Goal: Transaction & Acquisition: Purchase product/service

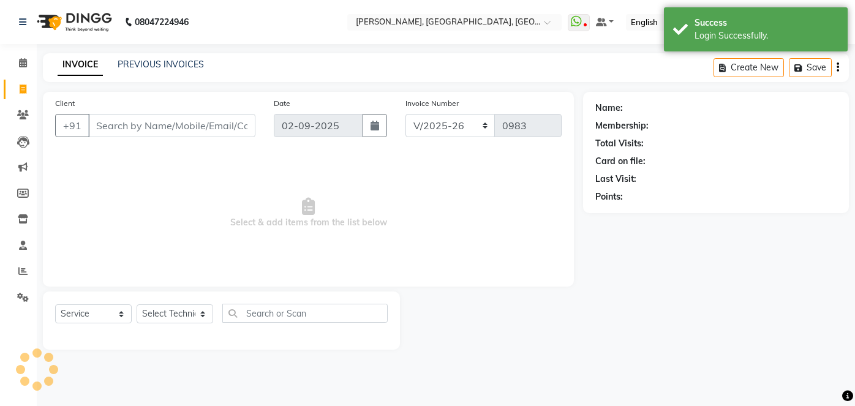
select select "5188"
select select "service"
click at [375, 129] on icon "button" at bounding box center [374, 126] width 9 height 10
select select "9"
select select "2025"
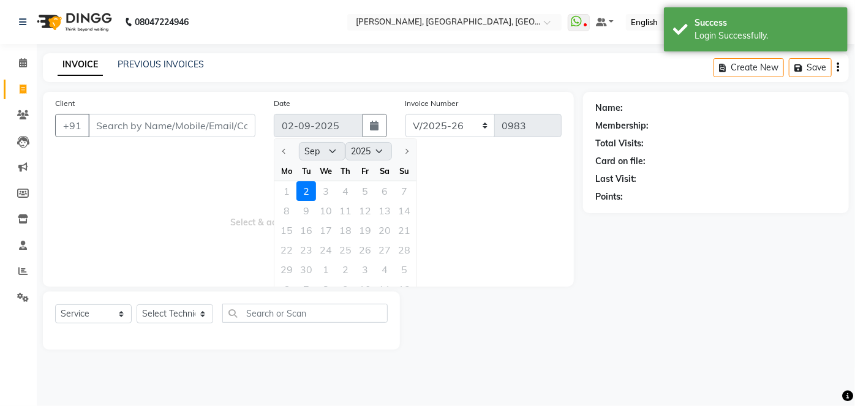
click at [287, 190] on div "1 2 3 4 5 6 7" at bounding box center [345, 191] width 142 height 20
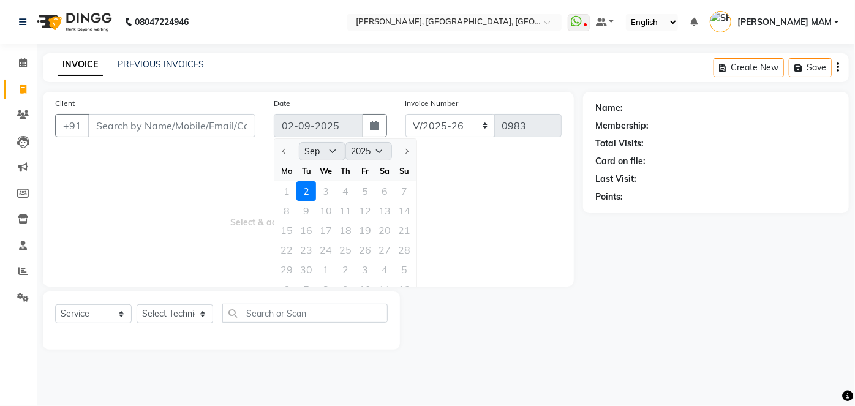
click at [248, 186] on span "Select & add items from the list below" at bounding box center [308, 213] width 506 height 122
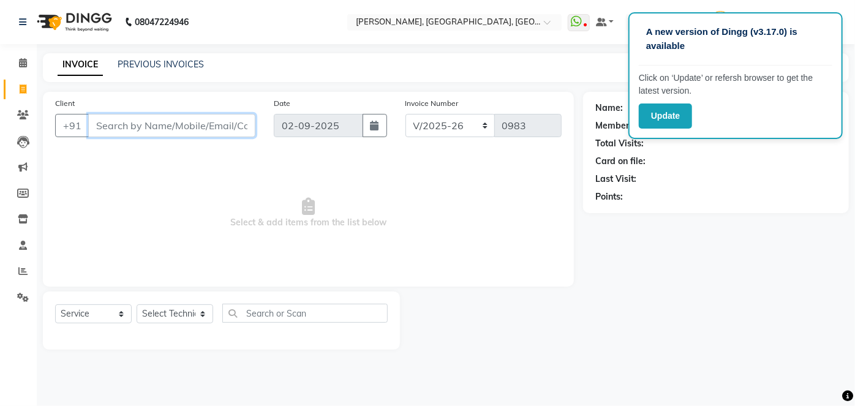
click at [230, 127] on input "Client" at bounding box center [171, 125] width 167 height 23
click at [230, 127] on input "d" at bounding box center [171, 125] width 167 height 23
click at [184, 127] on input "dhirti loombha" at bounding box center [140, 125] width 105 height 23
type input "d"
click at [184, 127] on input "d" at bounding box center [171, 125] width 167 height 23
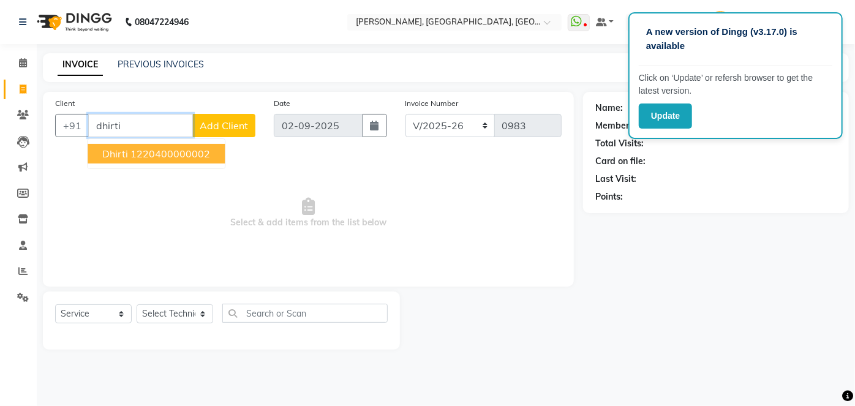
click at [163, 118] on input "dhirti" at bounding box center [140, 125] width 105 height 23
type input "d"
click at [186, 153] on span "9873100" at bounding box center [207, 154] width 43 height 12
type input "9873100820"
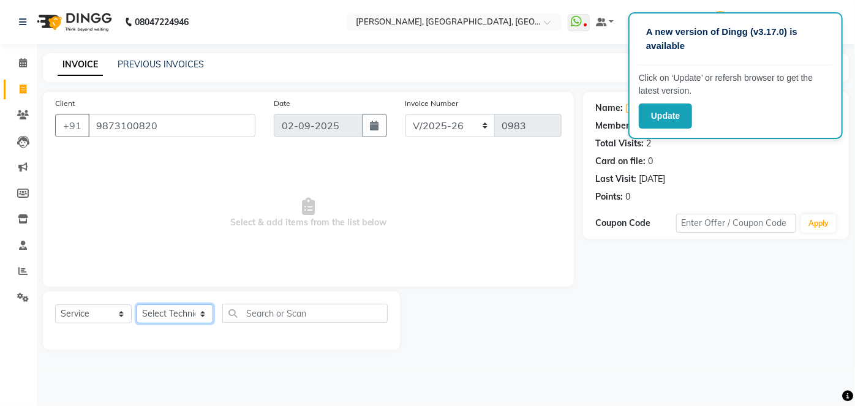
click at [164, 313] on select "Select Technician [PERSON_NAME] MANAGER [PERSON_NAME] pawan SACHIN [PERSON_NAME…" at bounding box center [175, 313] width 77 height 19
select select "48069"
click at [137, 304] on select "Select Technician [PERSON_NAME] MANAGER [PERSON_NAME] pawan SACHIN [PERSON_NAME…" at bounding box center [175, 313] width 77 height 19
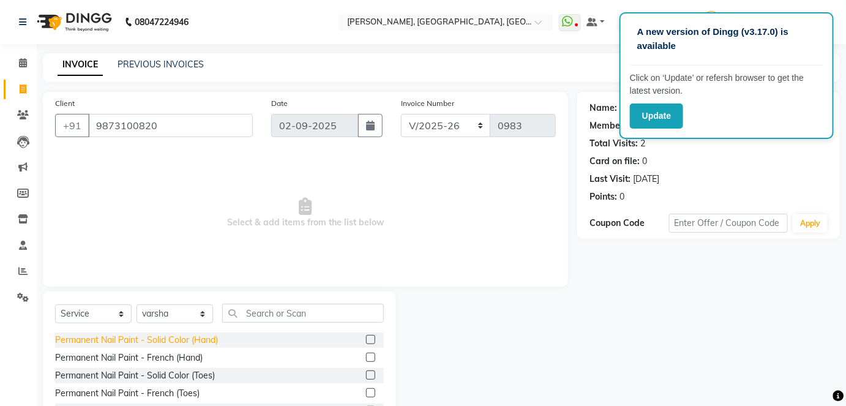
click at [183, 337] on div "Permanent Nail Paint - Solid Color (Hand)" at bounding box center [136, 340] width 163 height 13
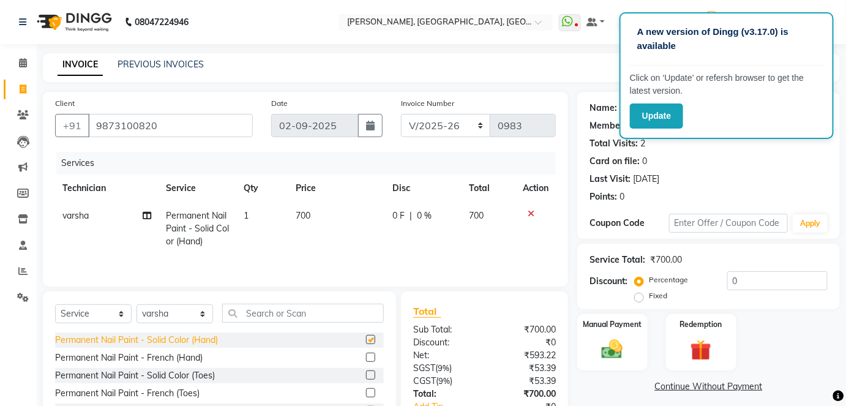
checkbox input "false"
click at [296, 208] on td "700" at bounding box center [336, 228] width 97 height 53
select select "48069"
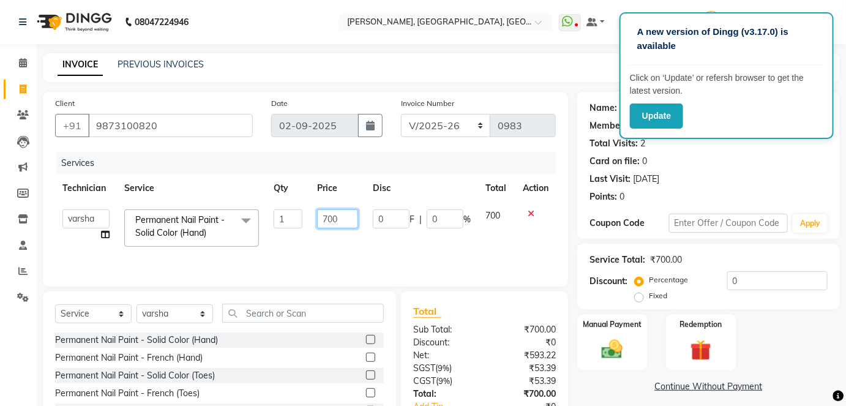
click at [343, 214] on input "700" at bounding box center [337, 218] width 41 height 19
type input "7"
type input "826"
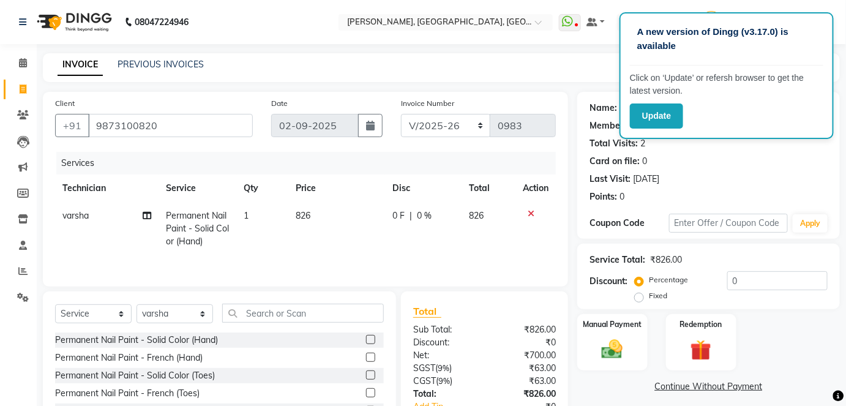
click at [369, 238] on tr "[PERSON_NAME] Permanent Nail Paint - Solid Color (Hand) 1 826 0 F | 0 % 826" at bounding box center [305, 228] width 501 height 53
click at [625, 331] on div "Manual Payment" at bounding box center [612, 342] width 73 height 59
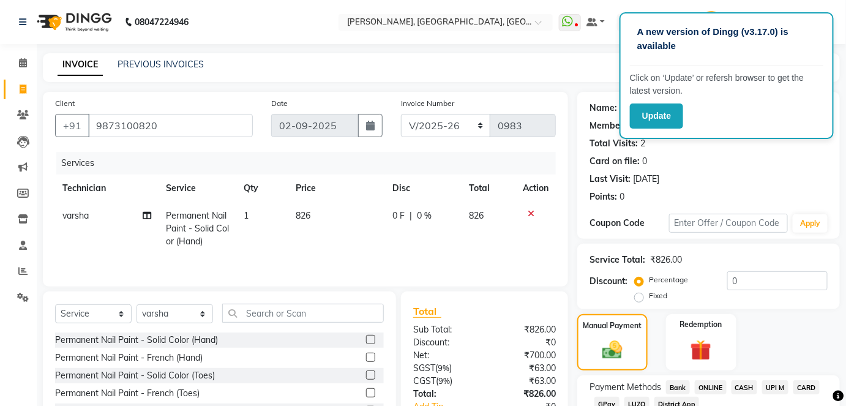
click at [715, 387] on span "ONLINE" at bounding box center [711, 387] width 32 height 14
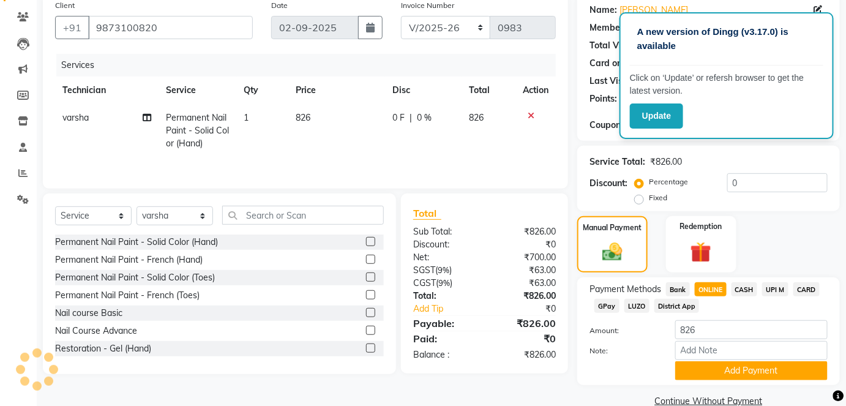
scroll to position [120, 0]
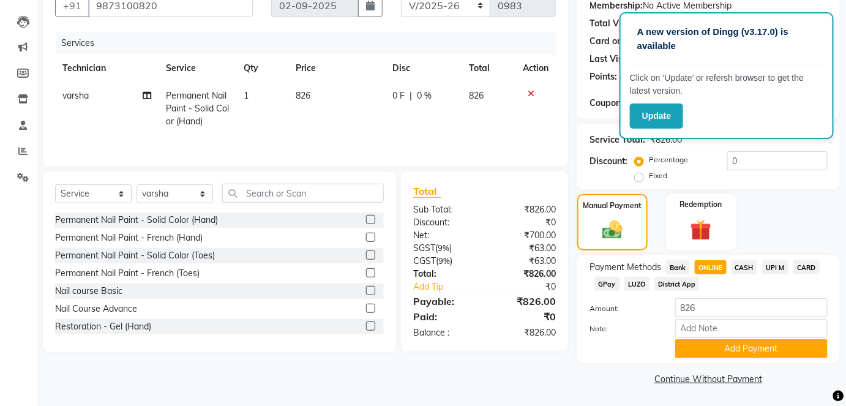
click at [778, 338] on div "Note:" at bounding box center [708, 329] width 257 height 21
click at [779, 347] on button "Add Payment" at bounding box center [751, 348] width 152 height 19
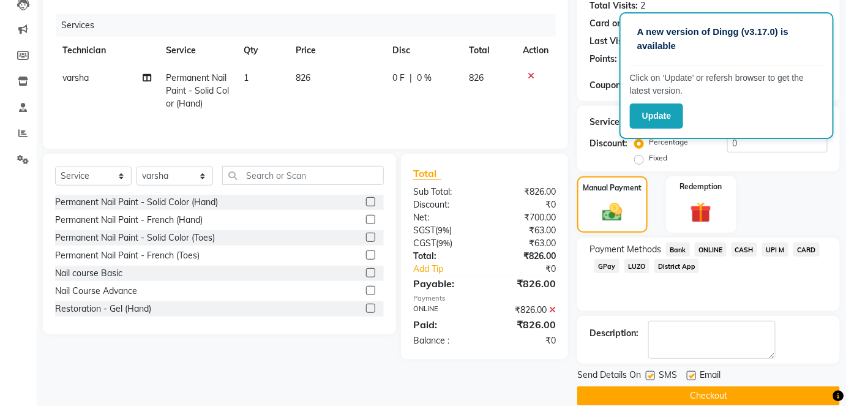
scroll to position [154, 0]
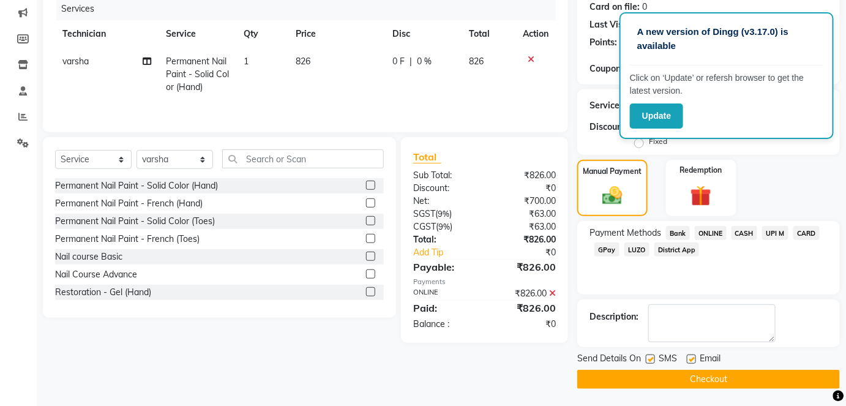
click at [793, 372] on button "Checkout" at bounding box center [708, 379] width 263 height 19
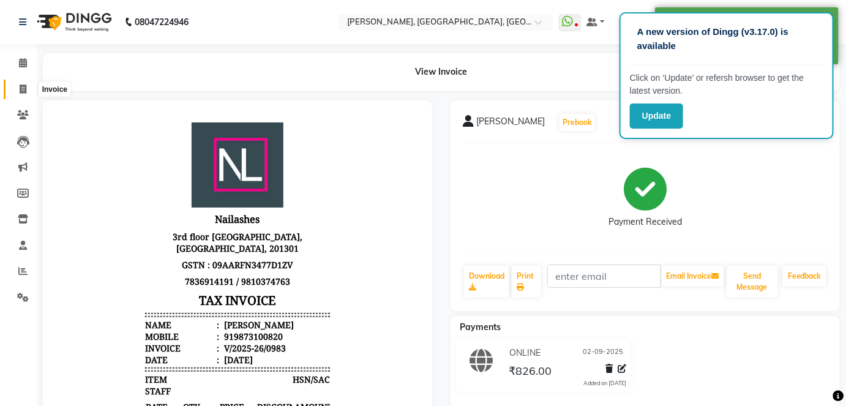
click at [21, 88] on icon at bounding box center [23, 88] width 7 height 9
select select "service"
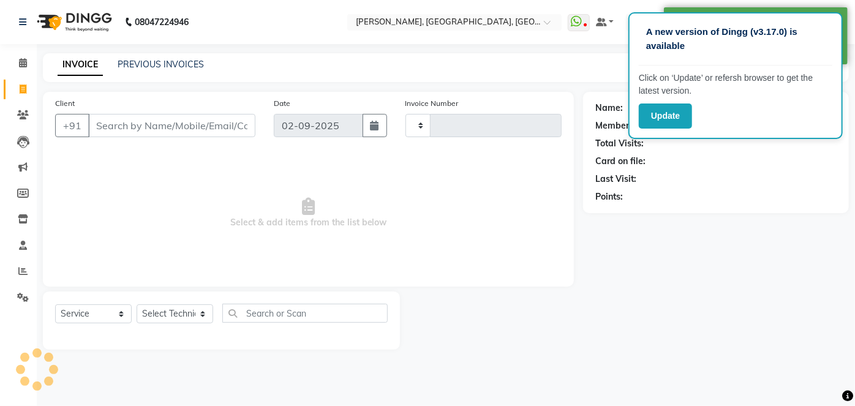
type input "0984"
select select "5188"
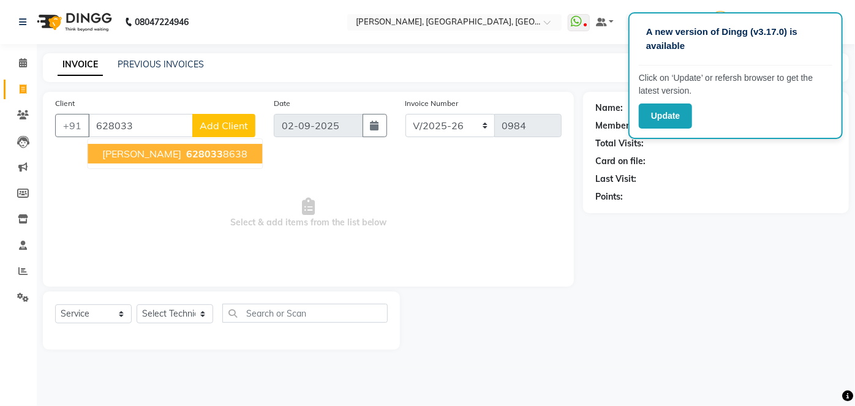
click at [186, 154] on span "628033" at bounding box center [204, 154] width 37 height 12
type input "6280338638"
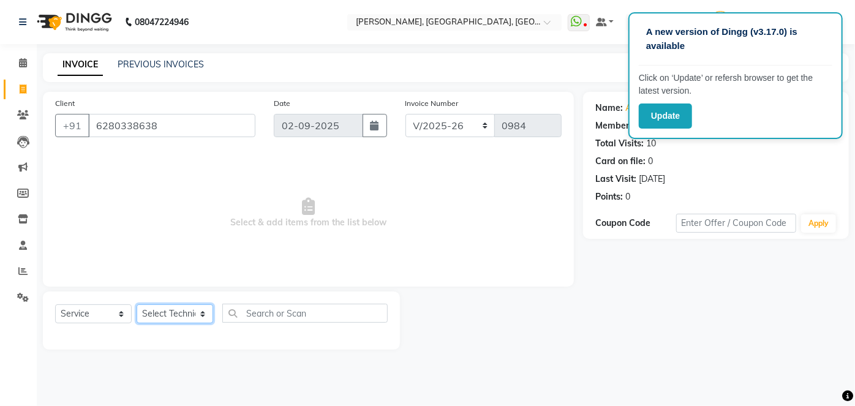
click at [145, 312] on select "Select Technician [PERSON_NAME] MANAGER [PERSON_NAME] pawan SACHIN [PERSON_NAME…" at bounding box center [175, 313] width 77 height 19
select select "34768"
click at [137, 304] on select "Select Technician [PERSON_NAME] MANAGER [PERSON_NAME] pawan SACHIN [PERSON_NAME…" at bounding box center [175, 313] width 77 height 19
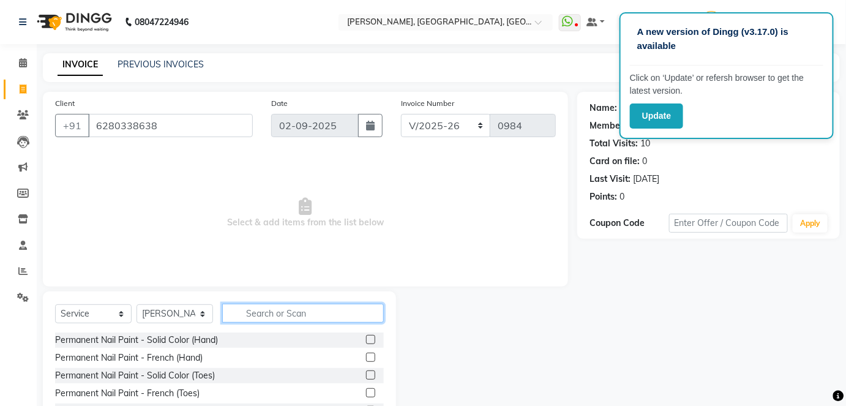
click at [272, 307] on input "text" at bounding box center [303, 313] width 162 height 19
type input "remo"
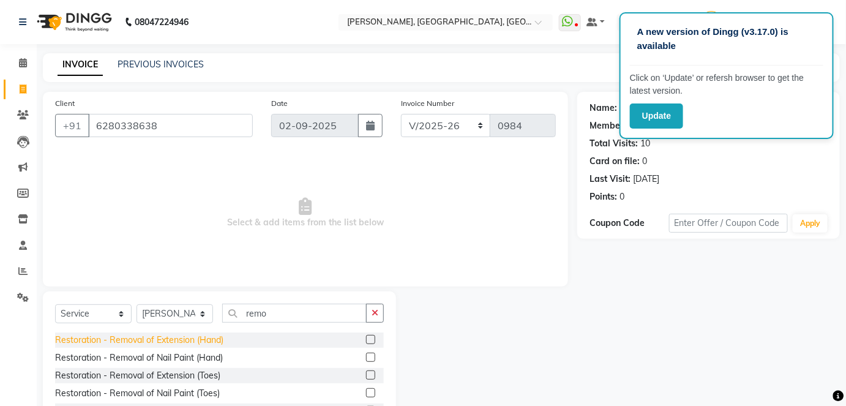
click at [204, 340] on div "Restoration - Removal of Extension (Hand)" at bounding box center [139, 340] width 168 height 13
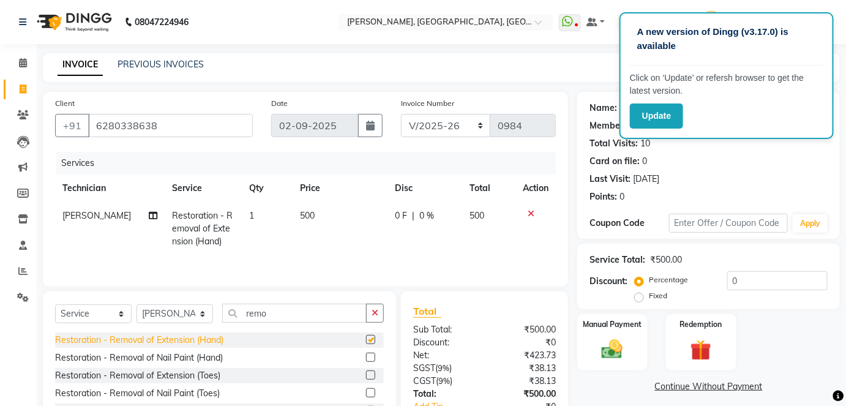
checkbox input "false"
click at [316, 244] on td "500" at bounding box center [340, 228] width 94 height 53
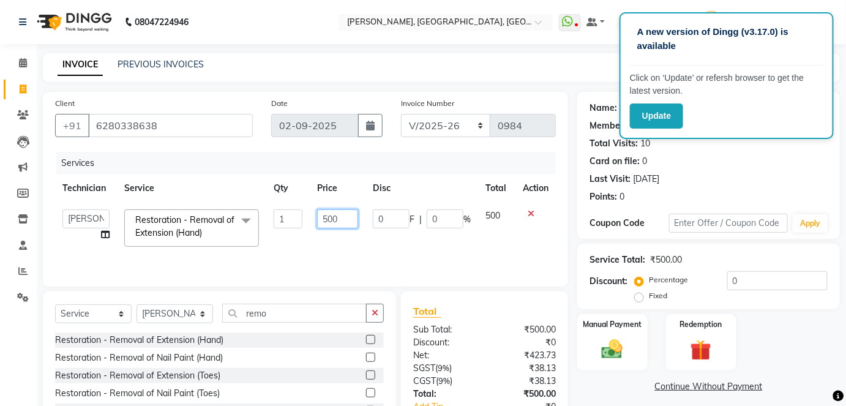
click at [332, 225] on input "500" at bounding box center [337, 218] width 41 height 19
type input "590"
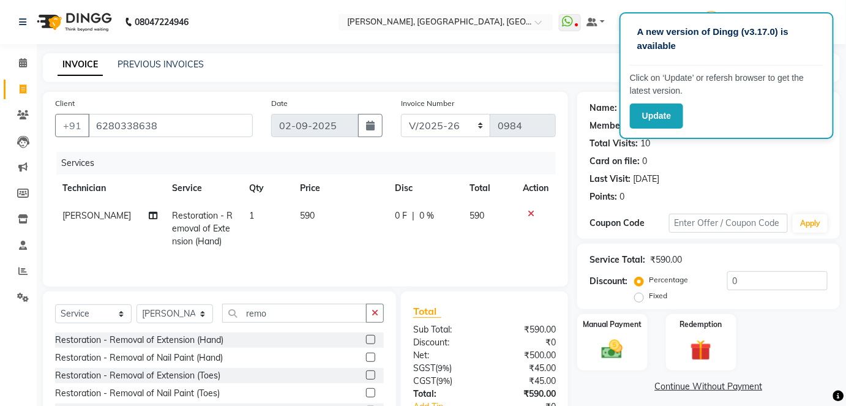
click at [365, 257] on div "Services Technician Service Qty Price Disc Total Action [PERSON_NAME] Restorati…" at bounding box center [305, 213] width 501 height 122
click at [579, 361] on div "Manual Payment" at bounding box center [612, 342] width 73 height 59
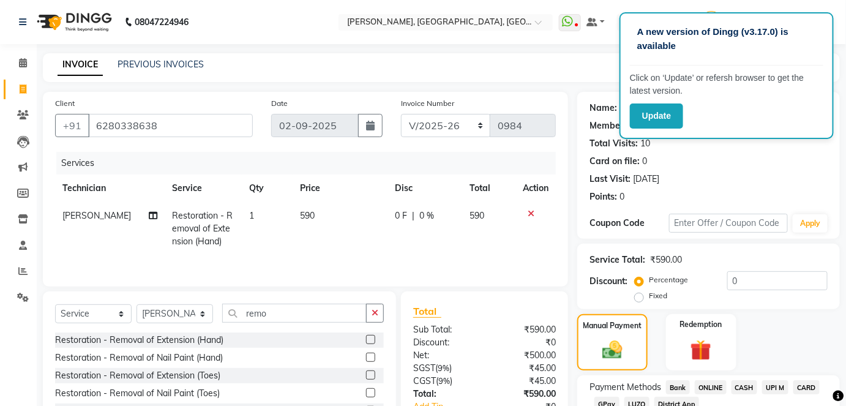
click at [711, 385] on span "ONLINE" at bounding box center [711, 387] width 32 height 14
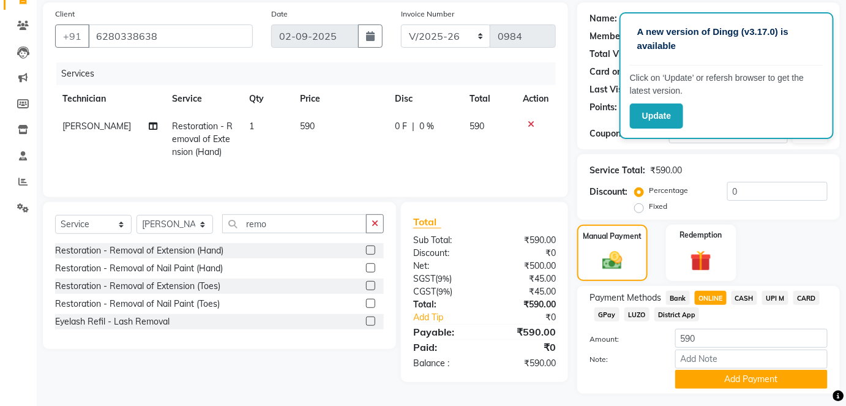
scroll to position [120, 0]
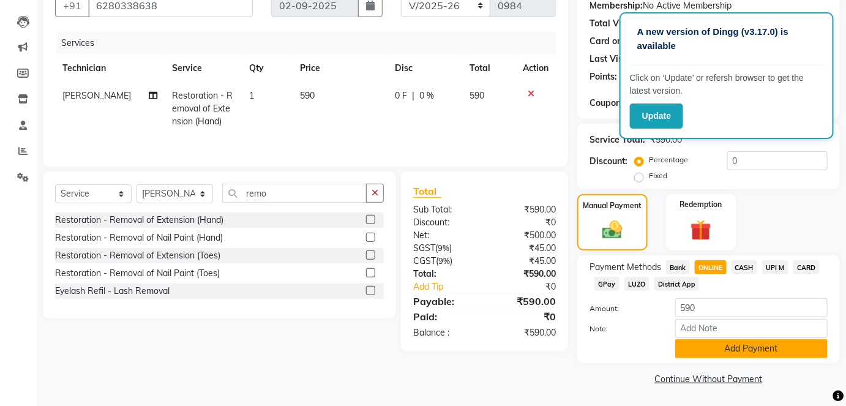
click at [785, 355] on button "Add Payment" at bounding box center [751, 348] width 152 height 19
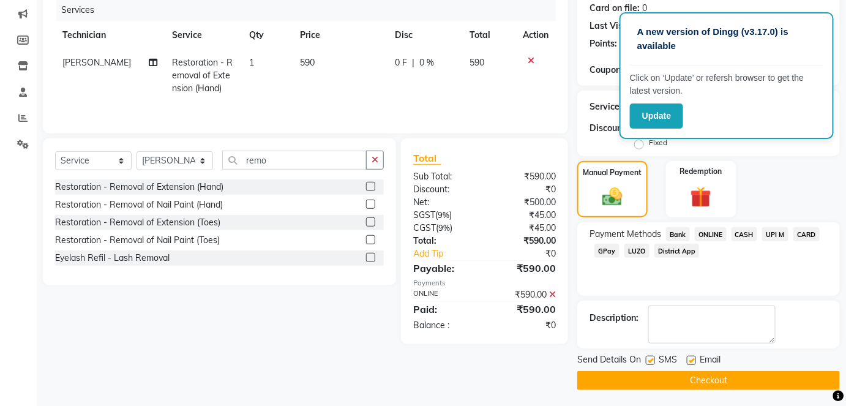
scroll to position [154, 0]
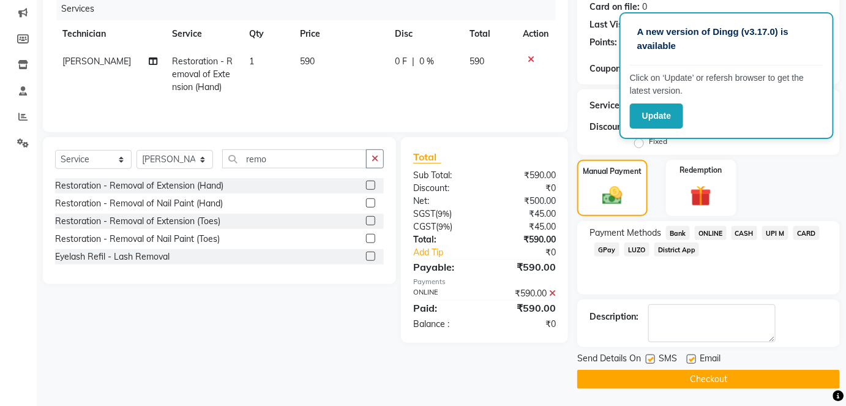
click at [801, 373] on button "Checkout" at bounding box center [708, 379] width 263 height 19
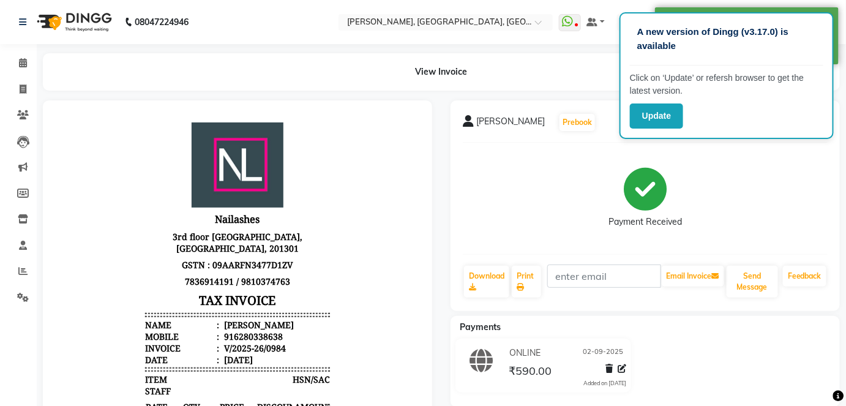
click at [14, 100] on li "Invoice" at bounding box center [18, 90] width 37 height 26
click at [23, 88] on icon at bounding box center [23, 88] width 7 height 9
select select "5188"
select select "service"
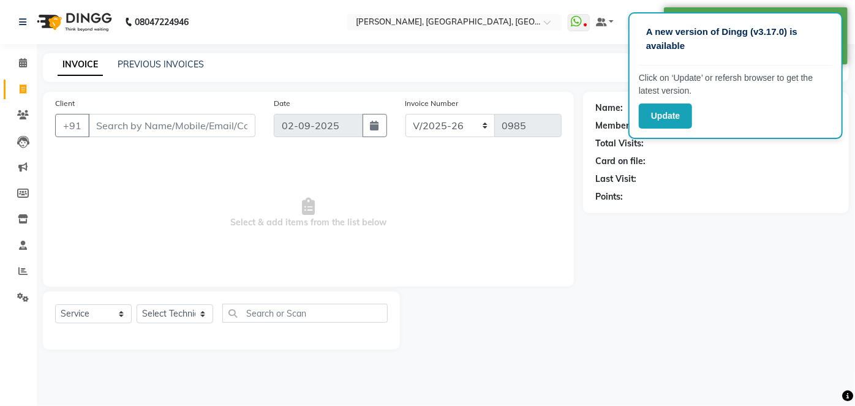
click at [129, 114] on input "Client" at bounding box center [171, 125] width 167 height 23
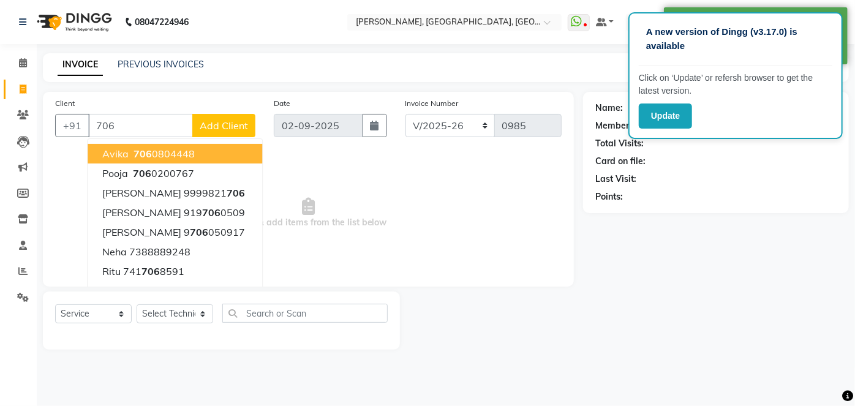
click at [129, 114] on input "706" at bounding box center [140, 125] width 105 height 23
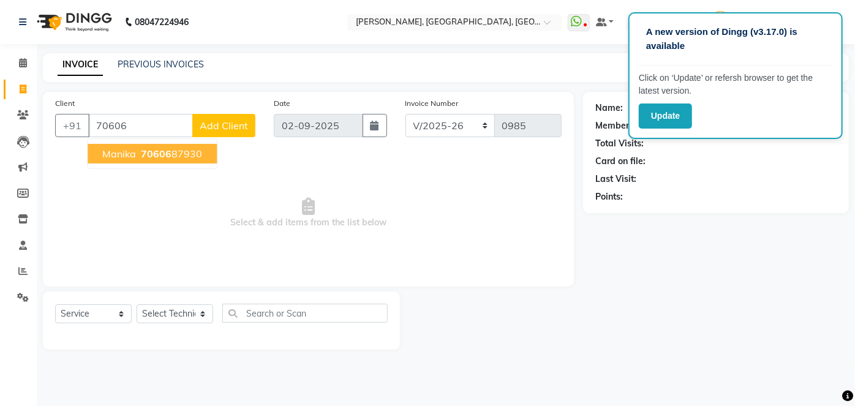
click at [163, 151] on span "70606" at bounding box center [156, 154] width 31 height 12
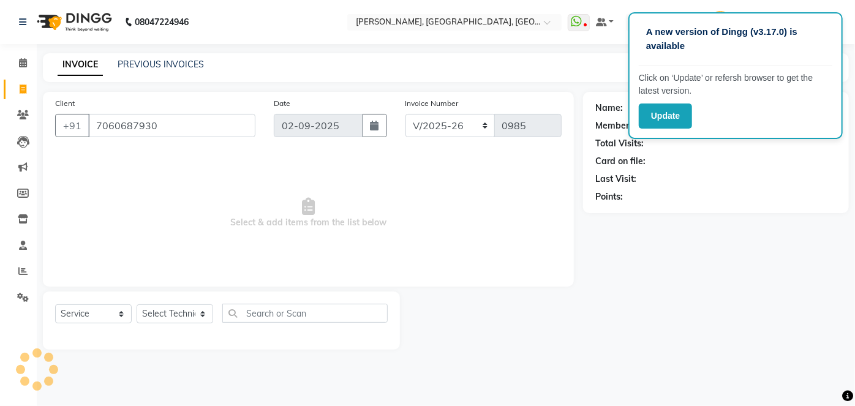
type input "7060687930"
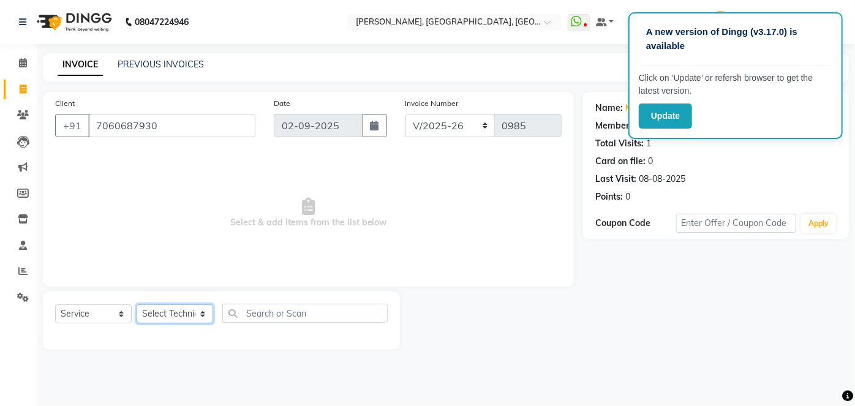
click at [167, 309] on select "Select Technician [PERSON_NAME] MANAGER [PERSON_NAME] pawan SACHIN [PERSON_NAME…" at bounding box center [175, 313] width 77 height 19
select select "68862"
click at [137, 304] on select "Select Technician [PERSON_NAME] MANAGER [PERSON_NAME] pawan SACHIN [PERSON_NAME…" at bounding box center [175, 313] width 77 height 19
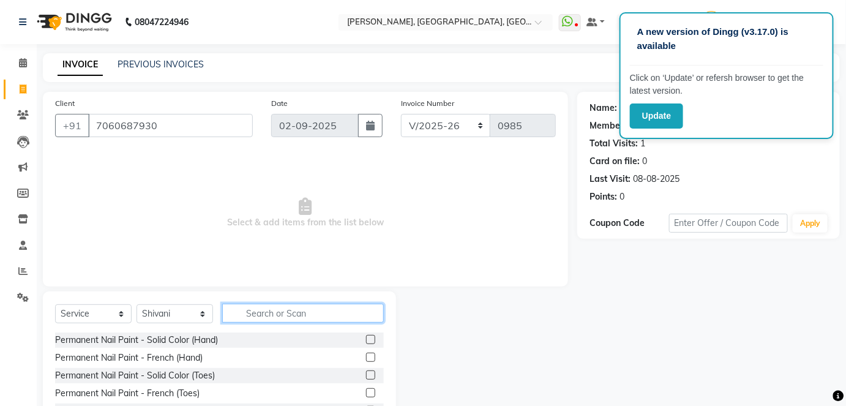
click at [281, 306] on input "text" at bounding box center [303, 313] width 162 height 19
type input "remov"
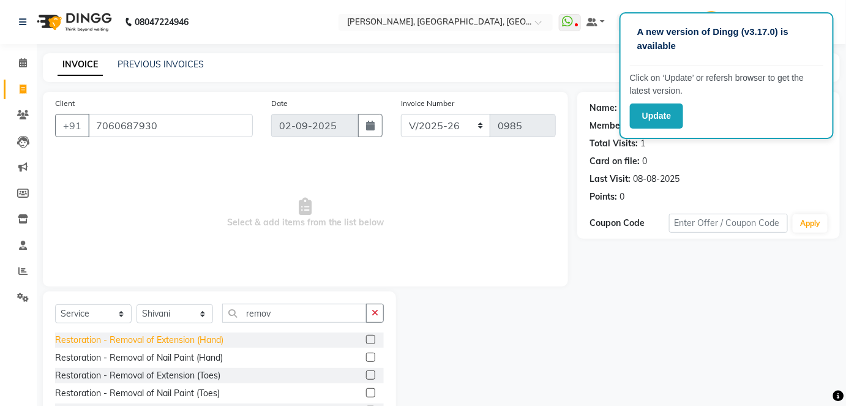
click at [219, 334] on div "Restoration - Removal of Extension (Hand)" at bounding box center [139, 340] width 168 height 13
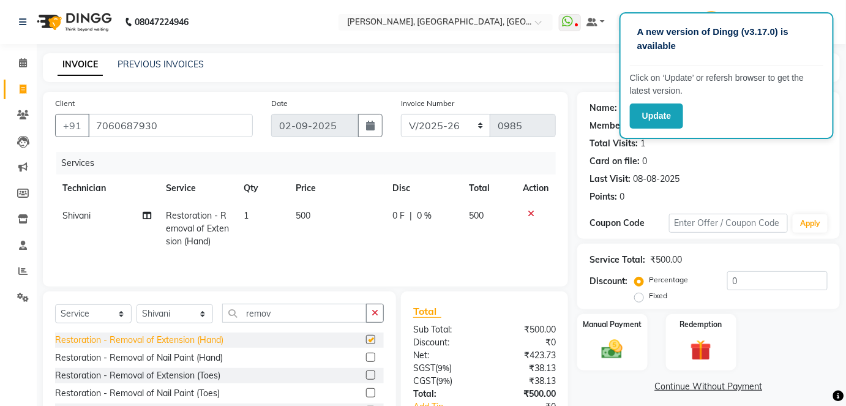
checkbox input "false"
click at [302, 234] on td "500" at bounding box center [336, 228] width 97 height 53
select select "68862"
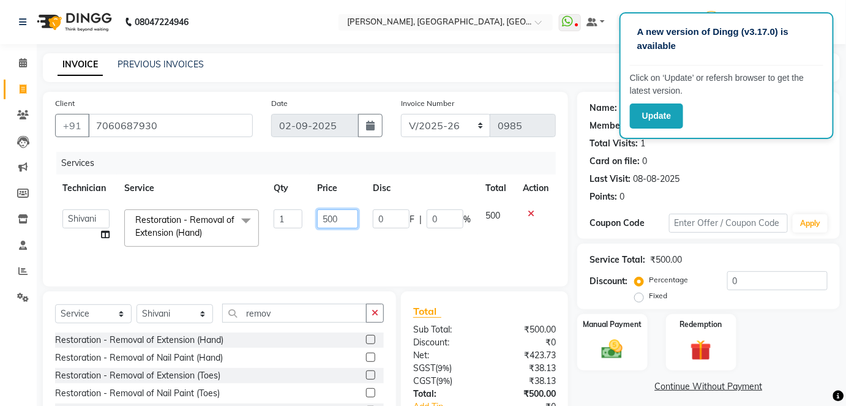
click at [333, 222] on input "500" at bounding box center [337, 218] width 41 height 19
type input "590"
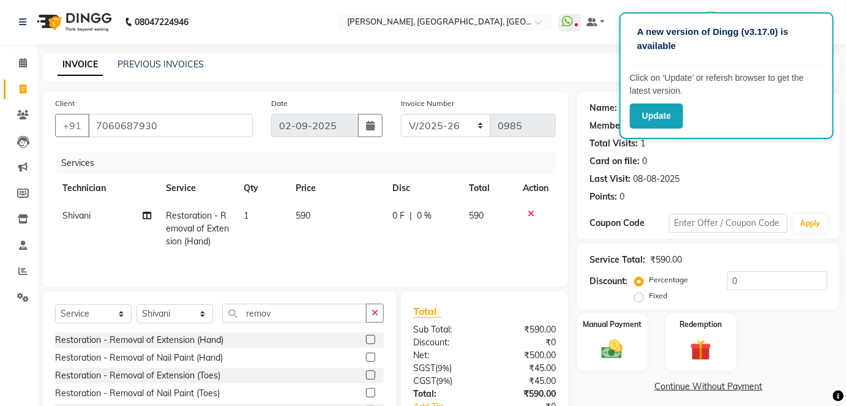
click at [361, 244] on td "590" at bounding box center [336, 228] width 97 height 53
select select "68862"
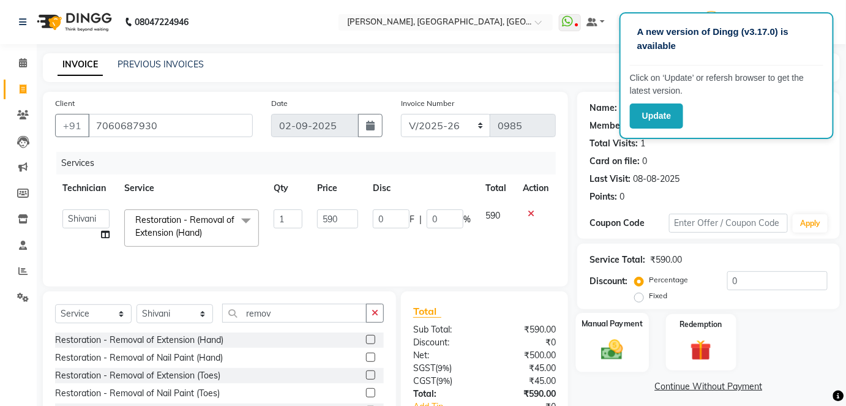
click at [607, 353] on img at bounding box center [613, 349] width 36 height 25
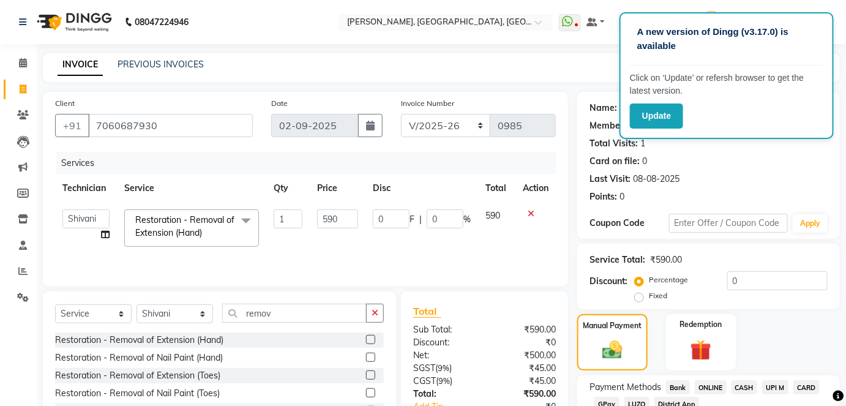
click at [743, 386] on span "CASH" at bounding box center [745, 387] width 26 height 14
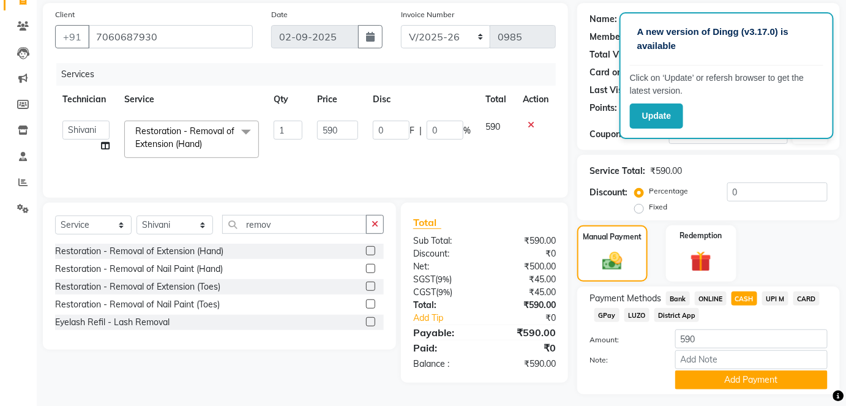
scroll to position [120, 0]
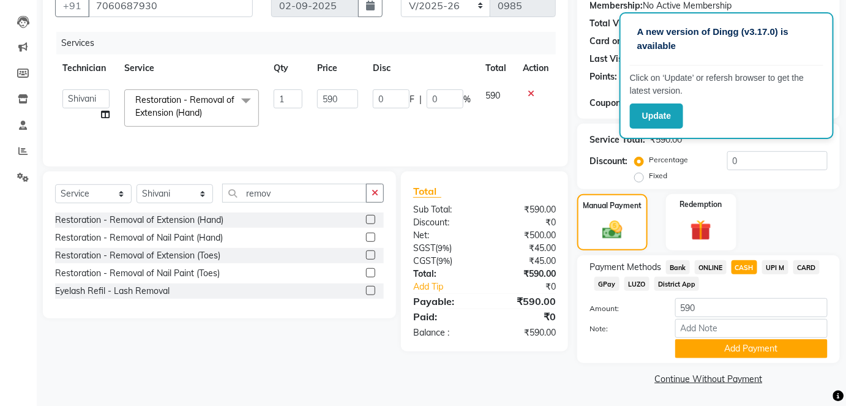
drag, startPoint x: 712, startPoint y: 282, endPoint x: 705, endPoint y: 308, distance: 26.7
click at [705, 308] on div "Payment Methods Bank ONLINE CASH UPI M CARD GPay LUZO District App Amount: 590 …" at bounding box center [709, 309] width 238 height 98
click at [705, 308] on input "590" at bounding box center [751, 307] width 152 height 19
type input "500"
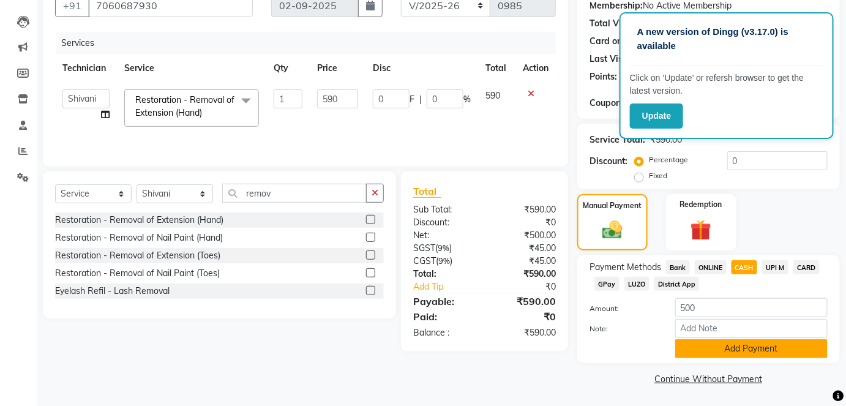
click at [708, 345] on button "Add Payment" at bounding box center [751, 348] width 152 height 19
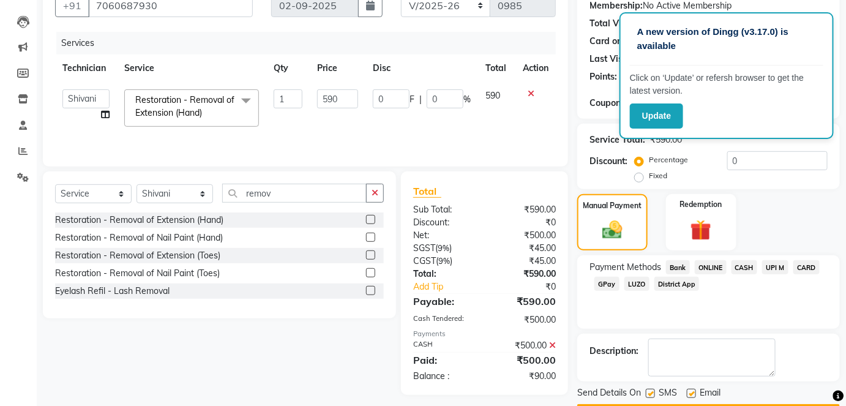
click at [716, 269] on span "ONLINE" at bounding box center [711, 267] width 32 height 14
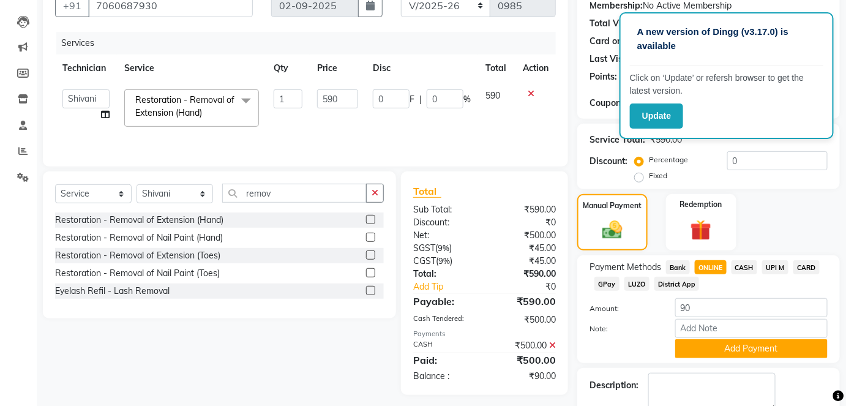
click at [731, 358] on div "Payment Methods Bank ONLINE CASH UPI M CARD GPay LUZO District App Amount: 90 N…" at bounding box center [708, 309] width 263 height 108
click at [798, 351] on button "Add Payment" at bounding box center [751, 348] width 152 height 19
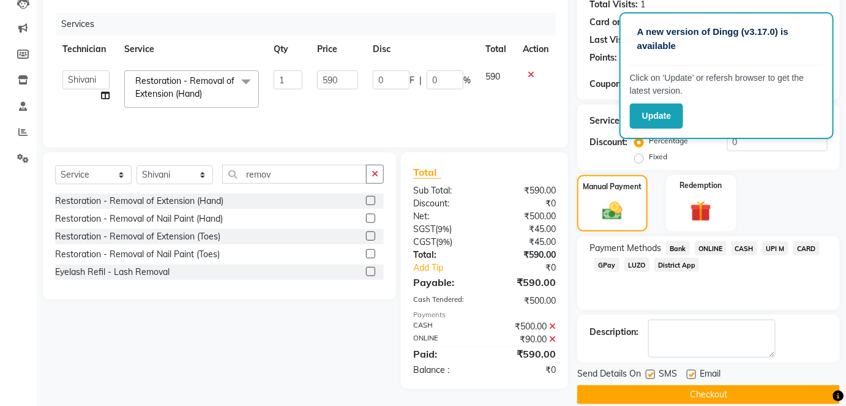
scroll to position [154, 0]
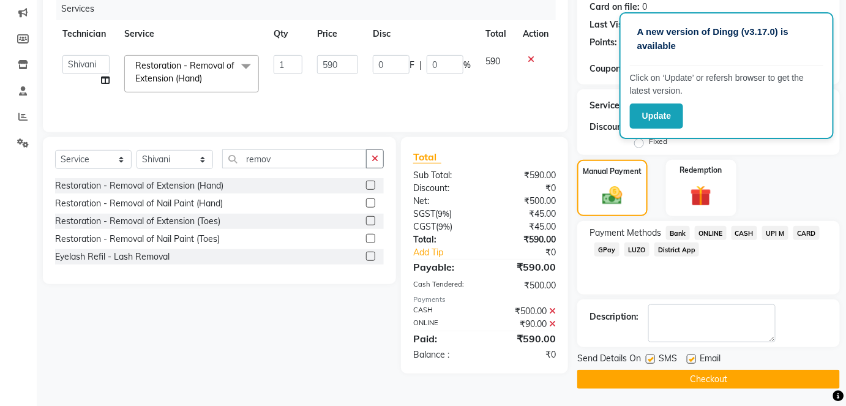
click at [786, 380] on button "Checkout" at bounding box center [708, 379] width 263 height 19
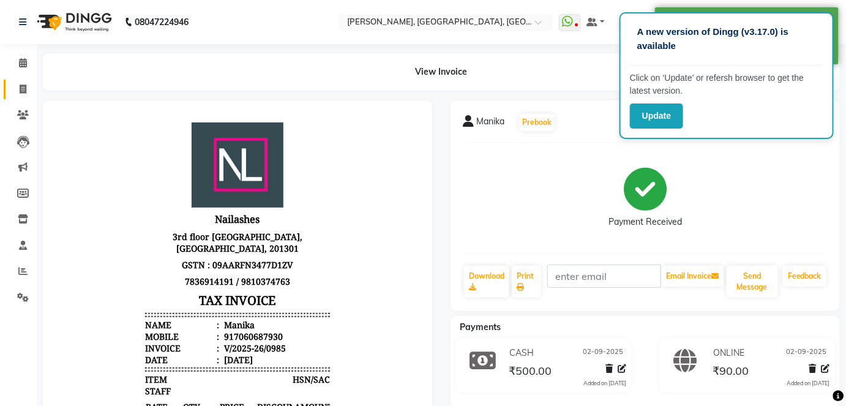
click at [23, 81] on link "Invoice" at bounding box center [18, 90] width 29 height 20
select select "5188"
select select "service"
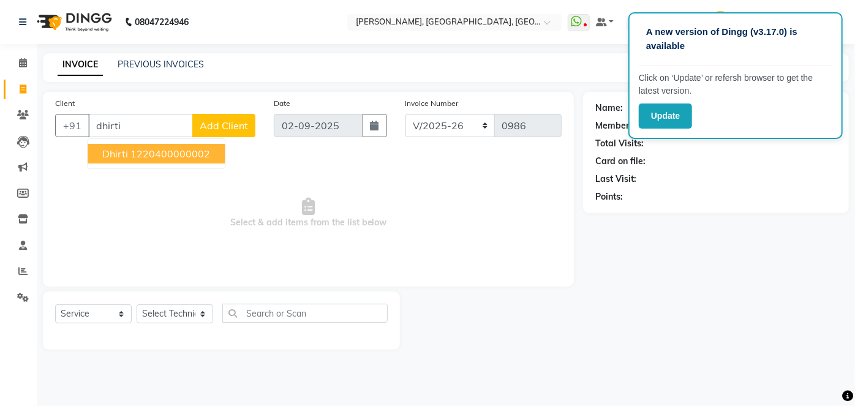
click at [141, 150] on ngb-highlight "1220400000002" at bounding box center [170, 154] width 80 height 12
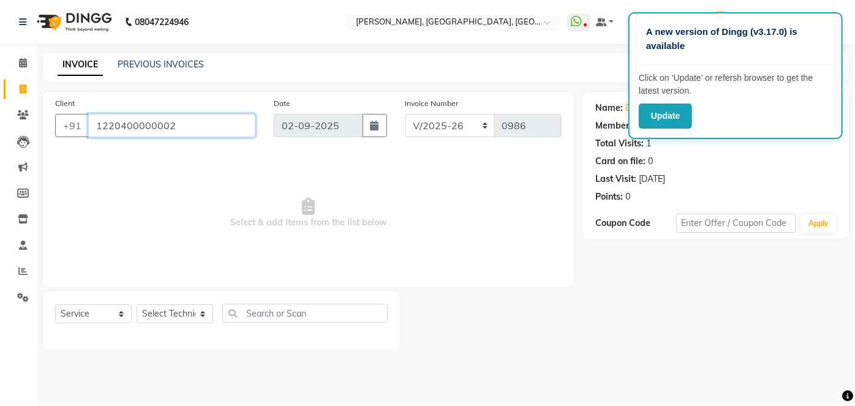
click at [187, 121] on input "1220400000002" at bounding box center [171, 125] width 167 height 23
type input "1"
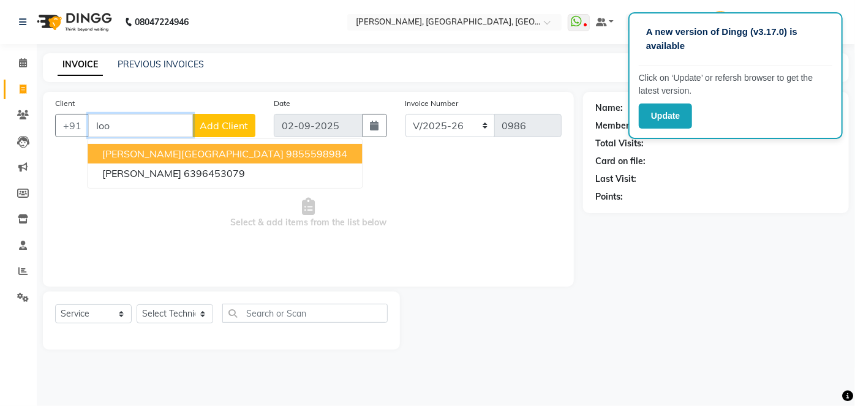
click at [286, 149] on ngb-highlight "9855598984" at bounding box center [316, 154] width 61 height 12
type input "9855598984"
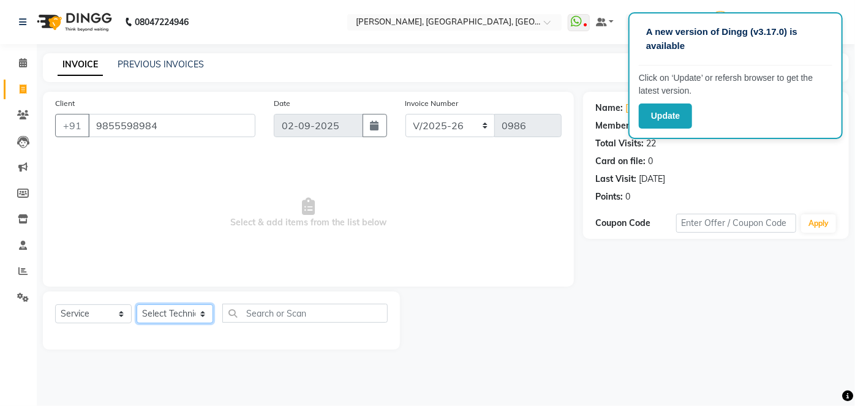
click at [181, 311] on select "Select Technician [PERSON_NAME] MANAGER [PERSON_NAME] pawan SACHIN [PERSON_NAME…" at bounding box center [175, 313] width 77 height 19
select select "34768"
click at [137, 304] on select "Select Technician [PERSON_NAME] MANAGER [PERSON_NAME] pawan SACHIN [PERSON_NAME…" at bounding box center [175, 313] width 77 height 19
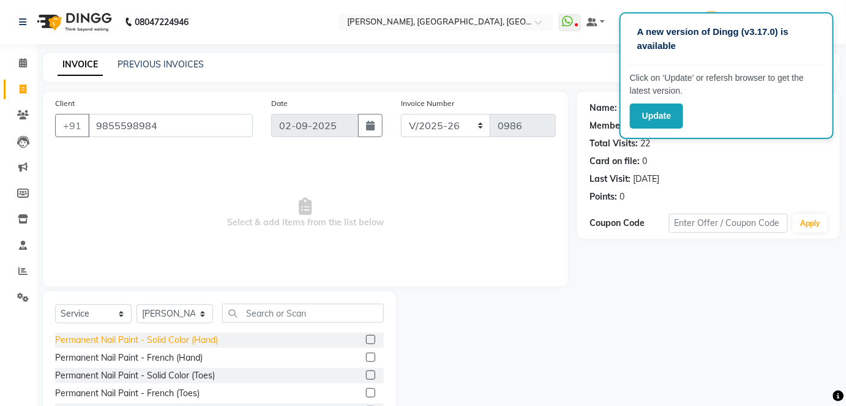
click at [199, 337] on div "Permanent Nail Paint - Solid Color (Hand)" at bounding box center [136, 340] width 163 height 13
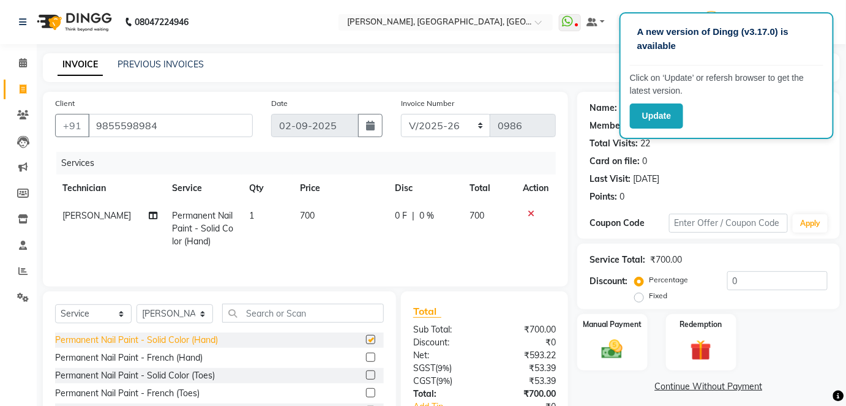
checkbox input "false"
click at [326, 198] on th "Price" at bounding box center [340, 188] width 94 height 28
click at [309, 219] on span "700" at bounding box center [307, 215] width 15 height 11
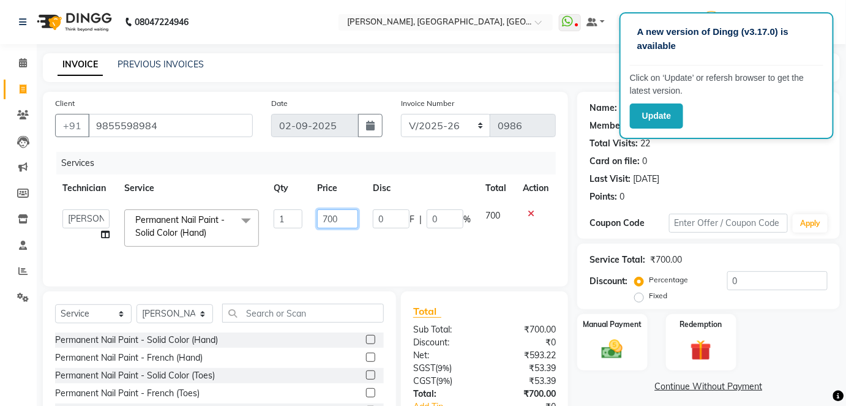
click at [326, 219] on input "700" at bounding box center [337, 218] width 41 height 19
type input "1100"
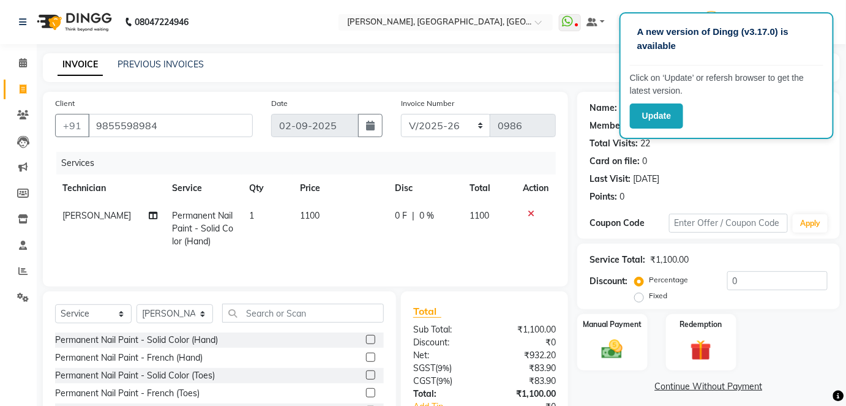
click at [382, 242] on tr "[PERSON_NAME] Permanent Nail Paint - Solid Color (Hand) 1 1100 0 F | 0 % 1100" at bounding box center [305, 228] width 501 height 53
click at [601, 334] on div "Manual Payment" at bounding box center [612, 342] width 73 height 59
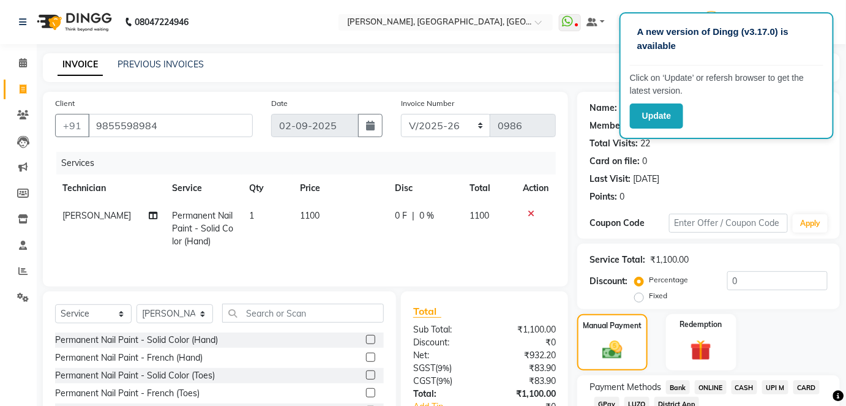
click at [707, 386] on span "ONLINE" at bounding box center [711, 387] width 32 height 14
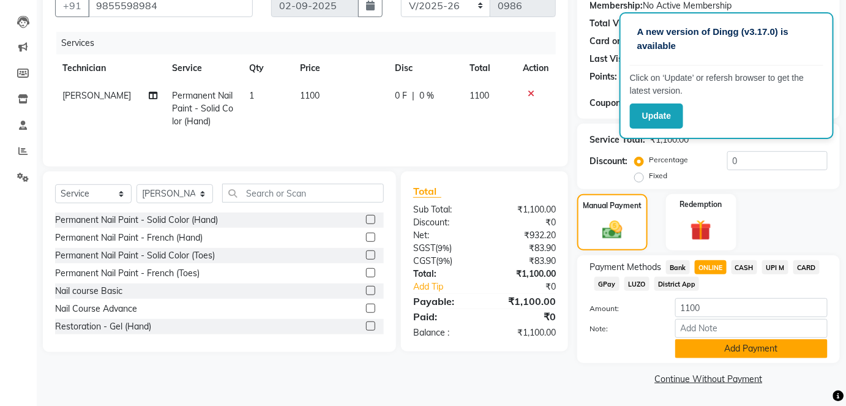
click at [817, 354] on button "Add Payment" at bounding box center [751, 348] width 152 height 19
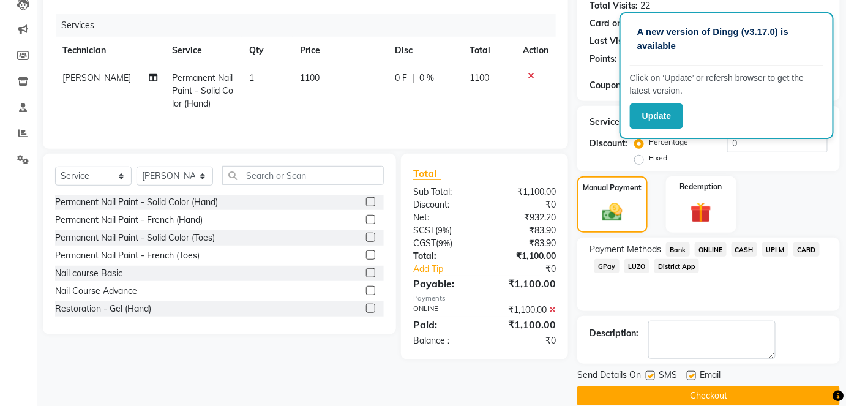
scroll to position [154, 0]
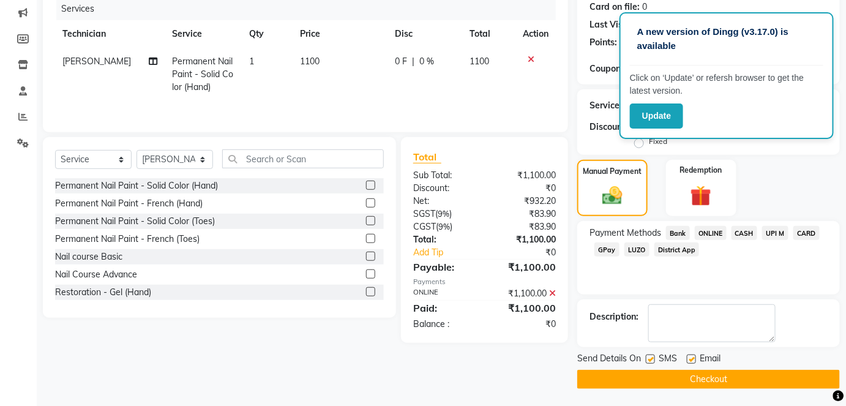
click at [797, 379] on button "Checkout" at bounding box center [708, 379] width 263 height 19
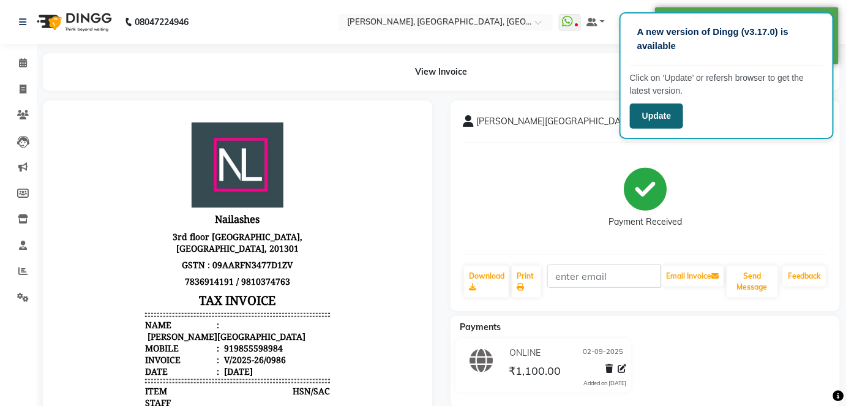
click at [656, 116] on button "Update" at bounding box center [656, 115] width 53 height 25
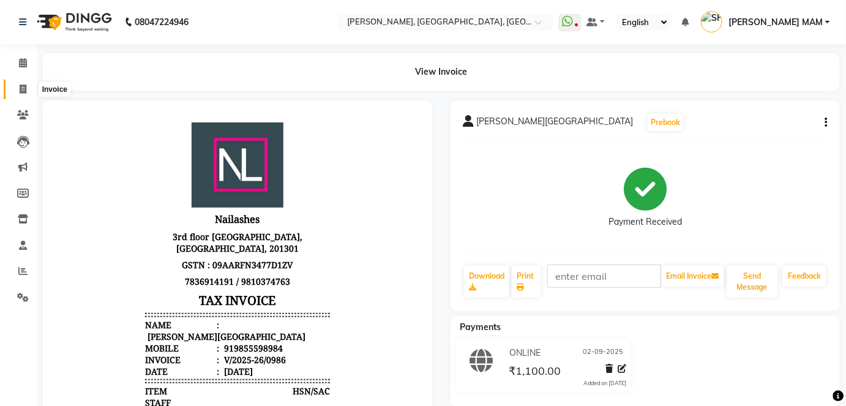
click at [23, 86] on icon at bounding box center [23, 88] width 7 height 9
select select "5188"
select select "service"
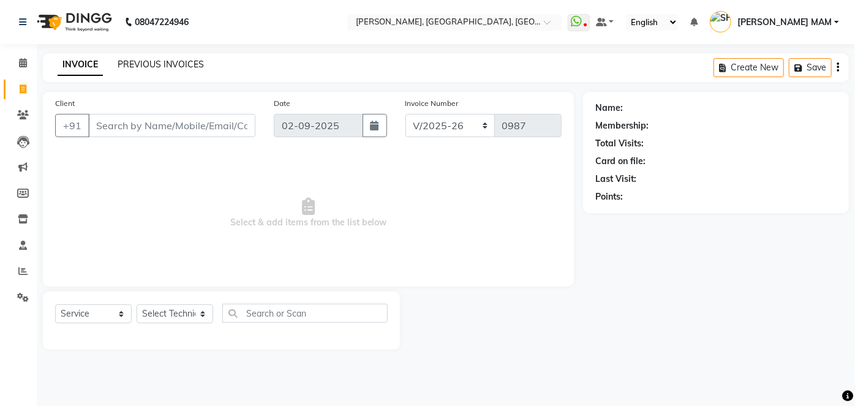
click at [178, 64] on link "PREVIOUS INVOICES" at bounding box center [161, 64] width 86 height 11
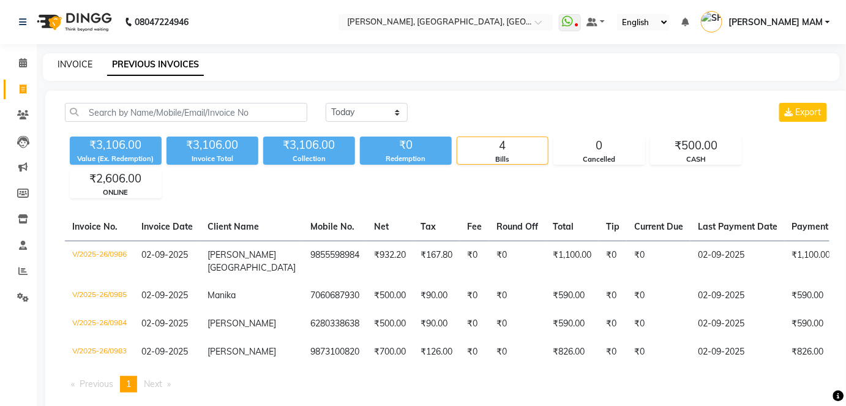
click at [69, 66] on link "INVOICE" at bounding box center [75, 64] width 35 height 11
select select "service"
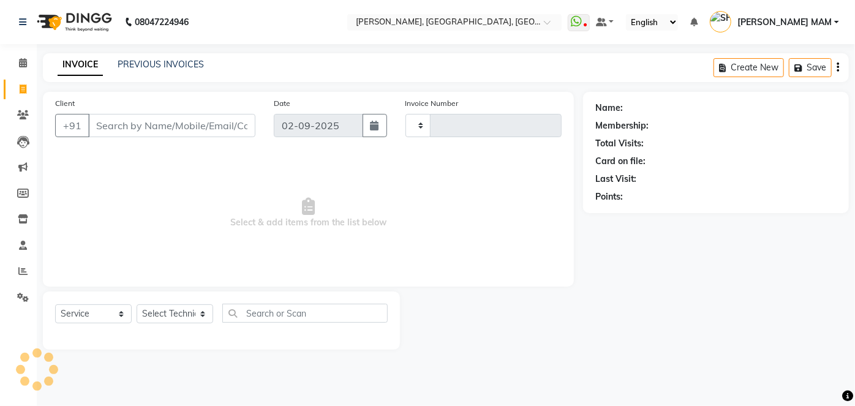
type input "0987"
select select "5188"
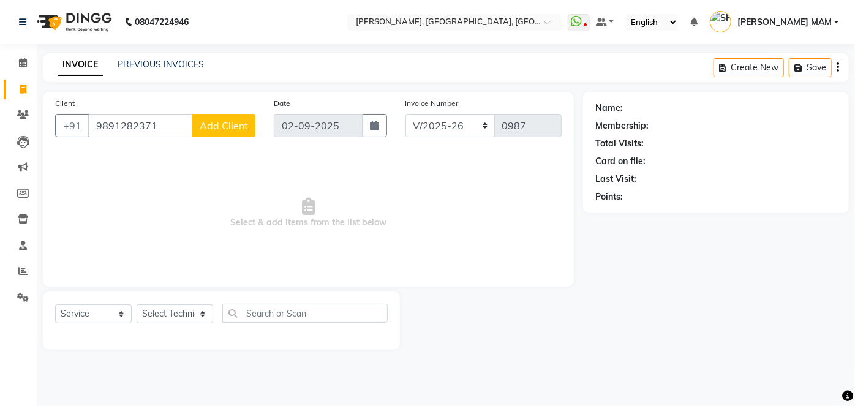
type input "9891282371"
click at [231, 117] on button "Add Client" at bounding box center [223, 125] width 63 height 23
select select "21"
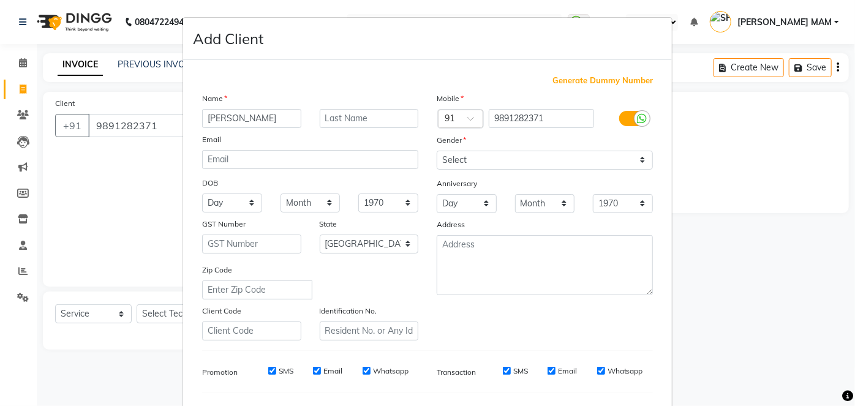
type input "kanika"
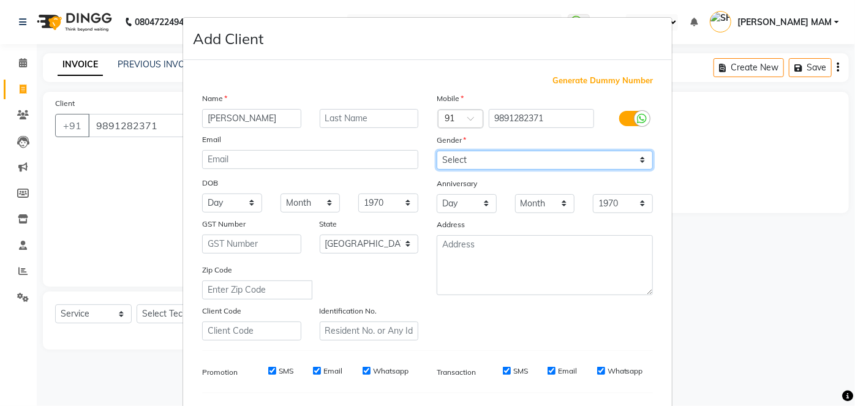
click at [454, 156] on select "Select Male Female Other Prefer Not To Say" at bounding box center [545, 160] width 216 height 19
select select "female"
click at [437, 151] on select "Select Male Female Other Prefer Not To Say" at bounding box center [545, 160] width 216 height 19
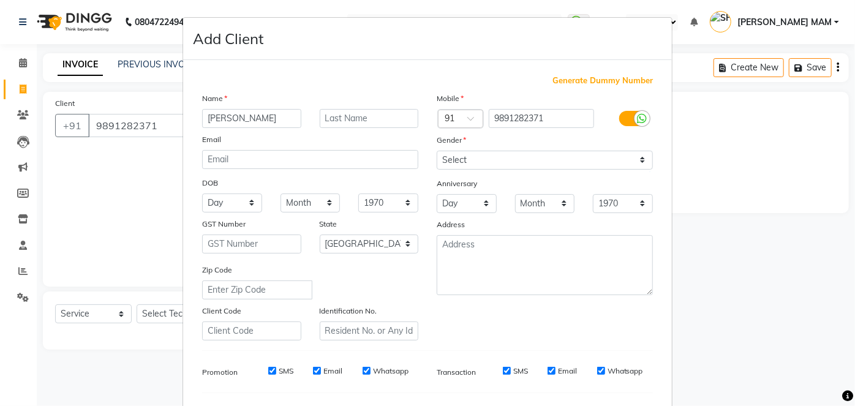
click at [828, 264] on ngb-modal-window "Add Client Generate Dummy Number Name kanika Email DOB Day 01 02 03 04 05 06 07…" at bounding box center [427, 203] width 855 height 406
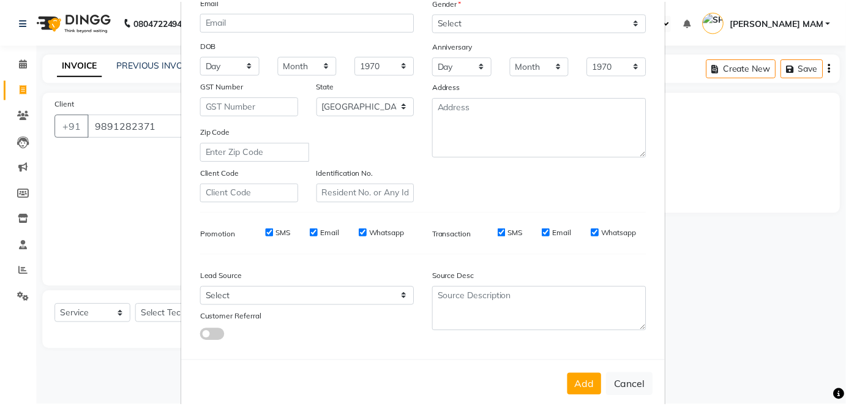
scroll to position [158, 0]
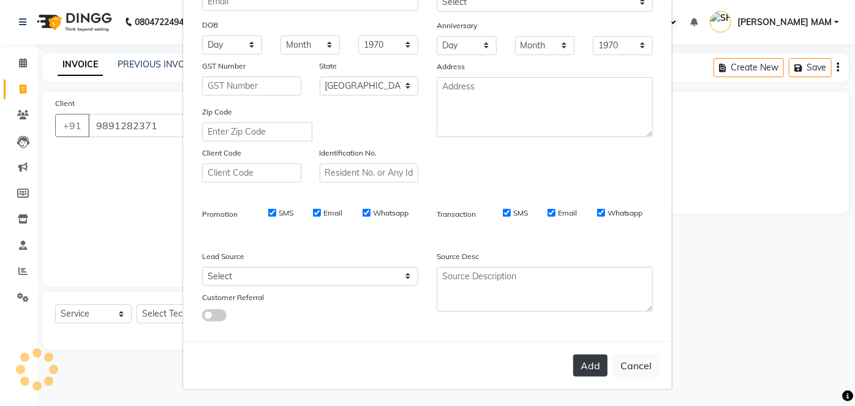
click at [595, 362] on button "Add" at bounding box center [590, 365] width 34 height 22
select select
select select "null"
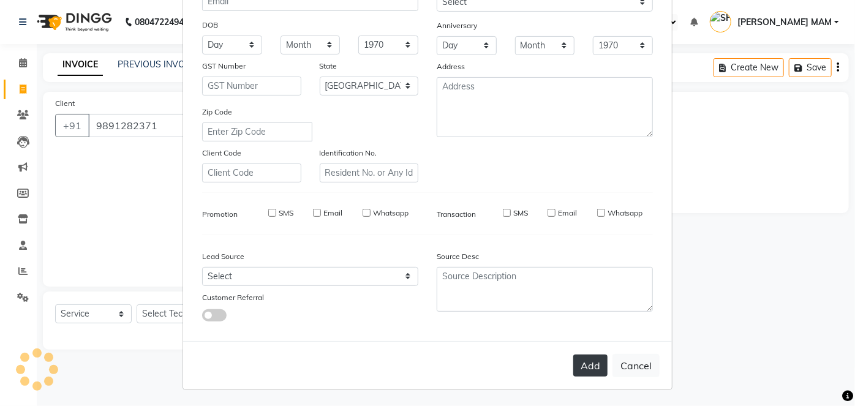
select select
checkbox input "false"
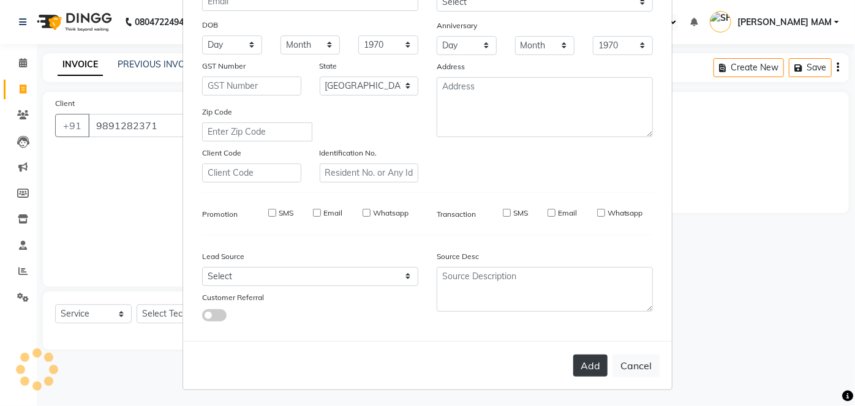
checkbox input "false"
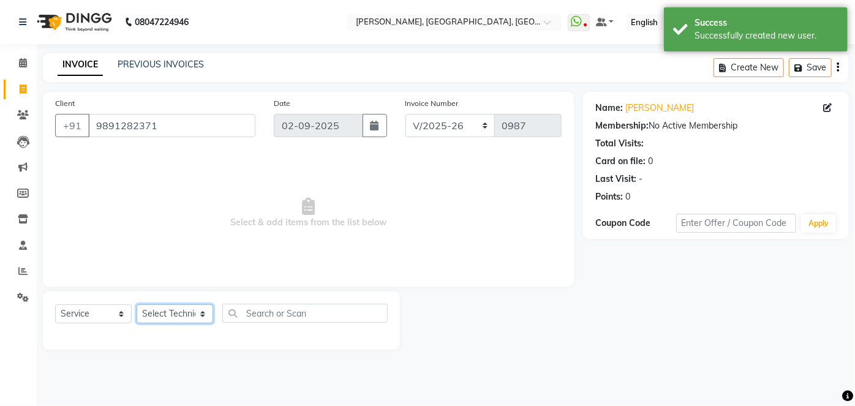
click at [168, 314] on select "Select Technician [PERSON_NAME] MANAGER [PERSON_NAME] pawan SACHIN [PERSON_NAME…" at bounding box center [175, 313] width 77 height 19
select select "35800"
click at [137, 304] on select "Select Technician [PERSON_NAME] MANAGER [PERSON_NAME] pawan SACHIN [PERSON_NAME…" at bounding box center [175, 313] width 77 height 19
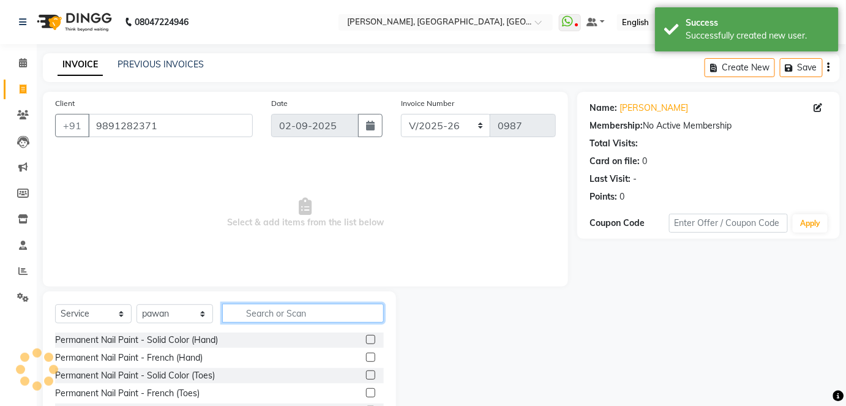
click at [260, 318] on input "text" at bounding box center [303, 313] width 162 height 19
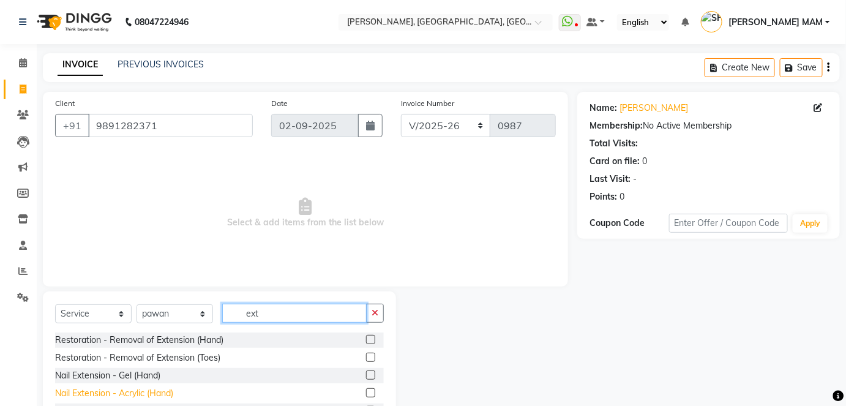
type input "ext"
click at [135, 392] on div "Nail Extension - Acrylic (Hand)" at bounding box center [114, 393] width 118 height 13
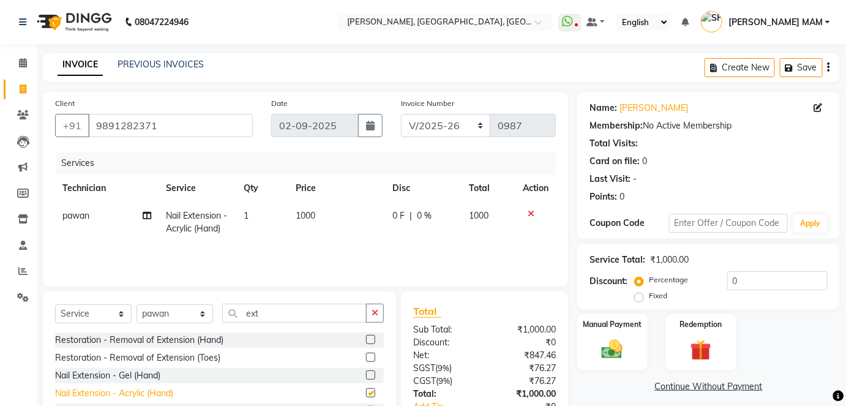
checkbox input "false"
click at [333, 215] on td "1000" at bounding box center [336, 222] width 97 height 40
select select "35800"
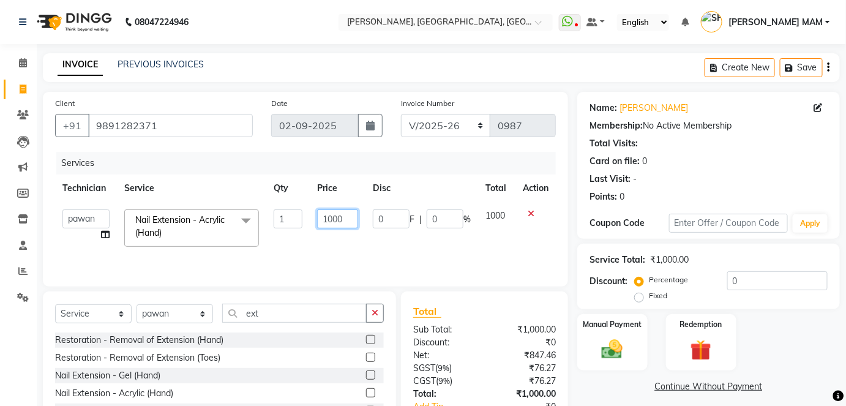
click at [349, 218] on input "1000" at bounding box center [337, 218] width 41 height 19
type input "1"
type input "2832"
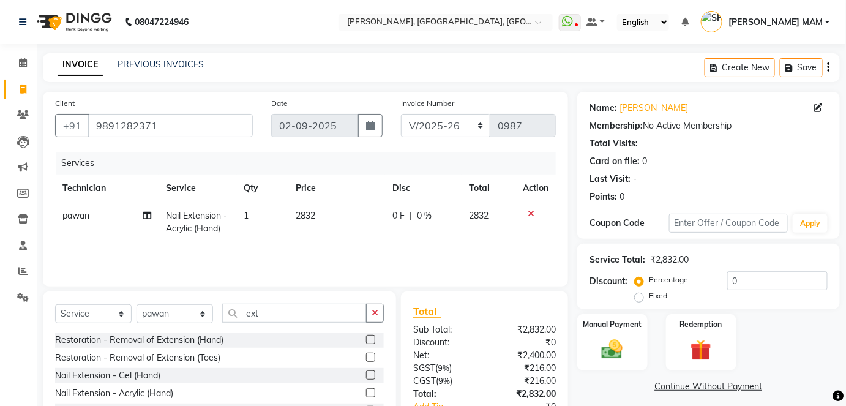
click at [354, 241] on td "2832" at bounding box center [336, 222] width 97 height 40
select select "35800"
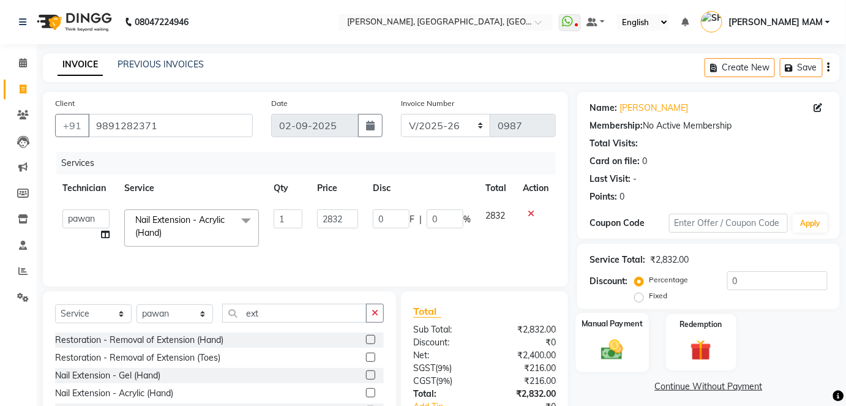
click at [613, 357] on img at bounding box center [613, 349] width 36 height 25
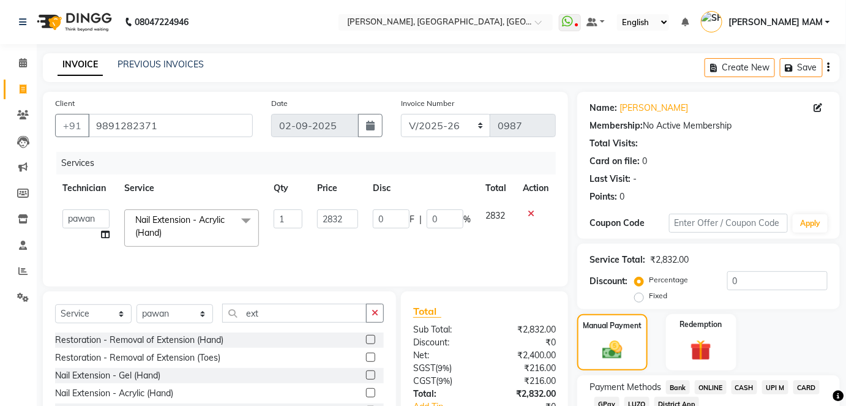
click at [713, 391] on span "ONLINE" at bounding box center [711, 387] width 32 height 14
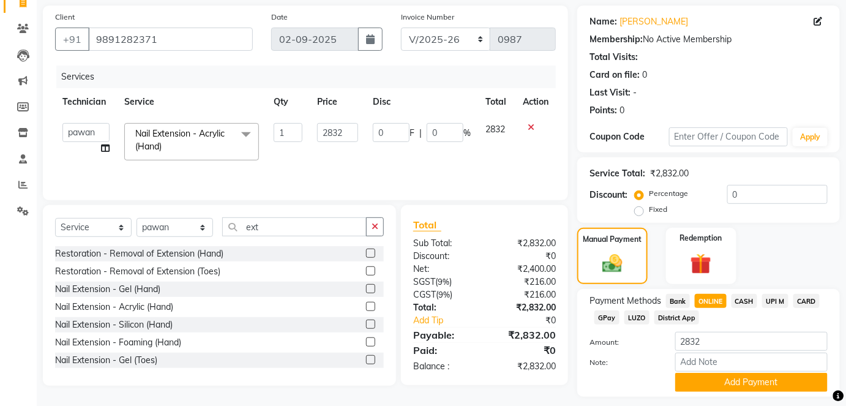
scroll to position [120, 0]
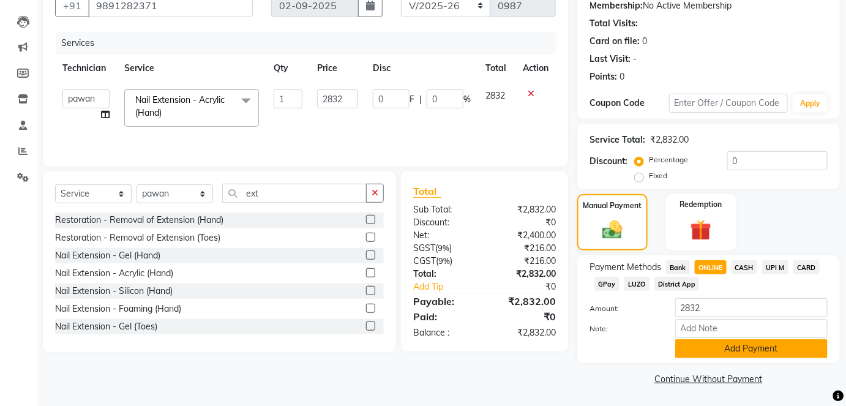
click at [781, 351] on button "Add Payment" at bounding box center [751, 348] width 152 height 19
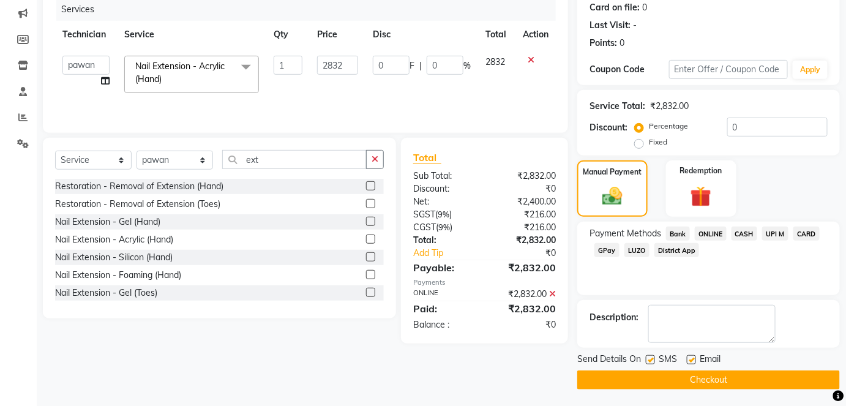
scroll to position [154, 0]
click at [813, 377] on button "Checkout" at bounding box center [708, 379] width 263 height 19
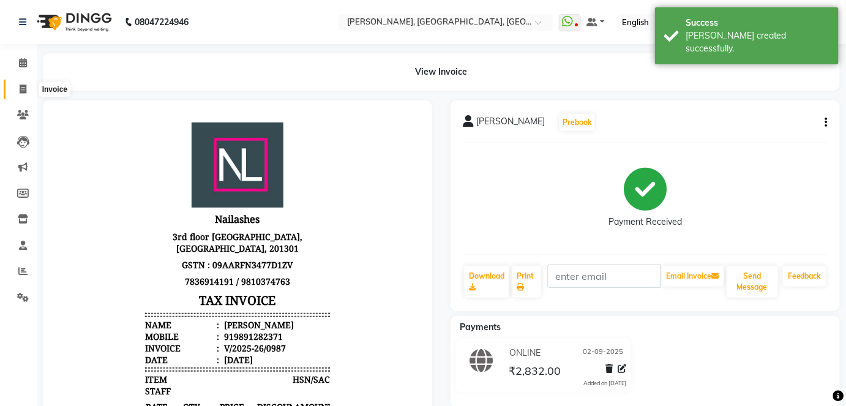
click at [20, 84] on icon at bounding box center [23, 88] width 7 height 9
select select "service"
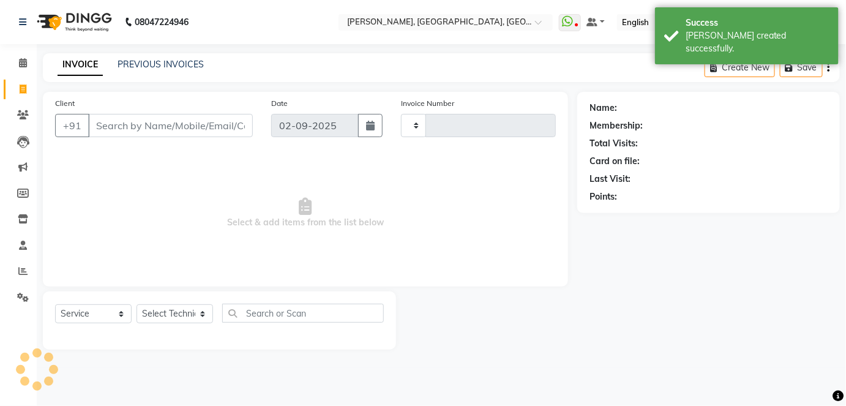
type input "0988"
select select "5188"
click at [147, 120] on input "Client" at bounding box center [171, 125] width 167 height 23
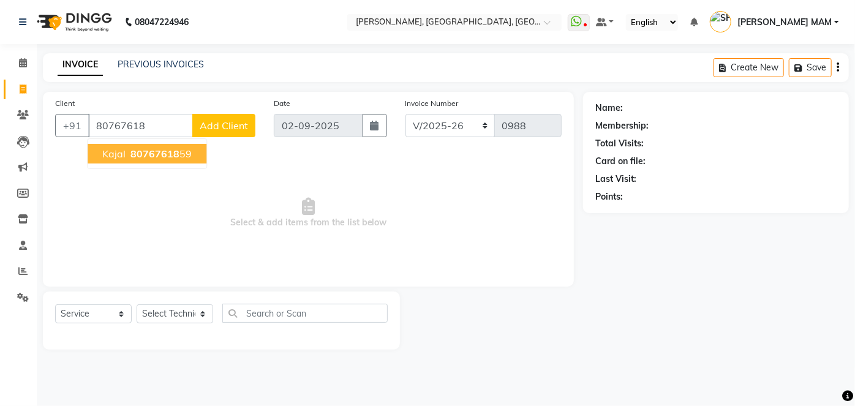
click at [159, 157] on span "80767618" at bounding box center [154, 154] width 49 height 12
type input "8076761859"
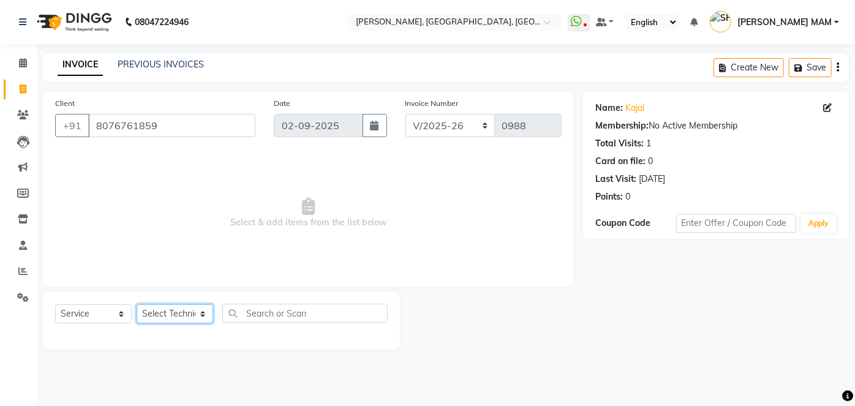
click at [165, 312] on select "Select Technician [PERSON_NAME] MANAGER [PERSON_NAME] pawan SACHIN [PERSON_NAME…" at bounding box center [175, 313] width 77 height 19
select select "68862"
click at [137, 304] on select "Select Technician [PERSON_NAME] MANAGER [PERSON_NAME] pawan SACHIN [PERSON_NAME…" at bounding box center [175, 313] width 77 height 19
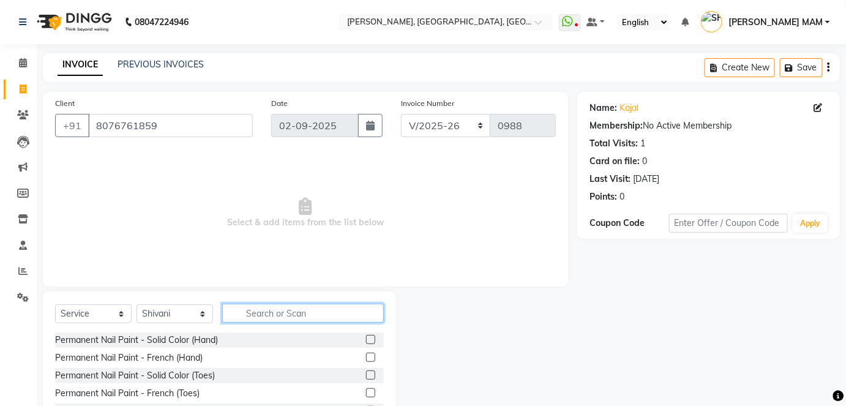
click at [251, 313] on input "text" at bounding box center [303, 313] width 162 height 19
type input "ext"
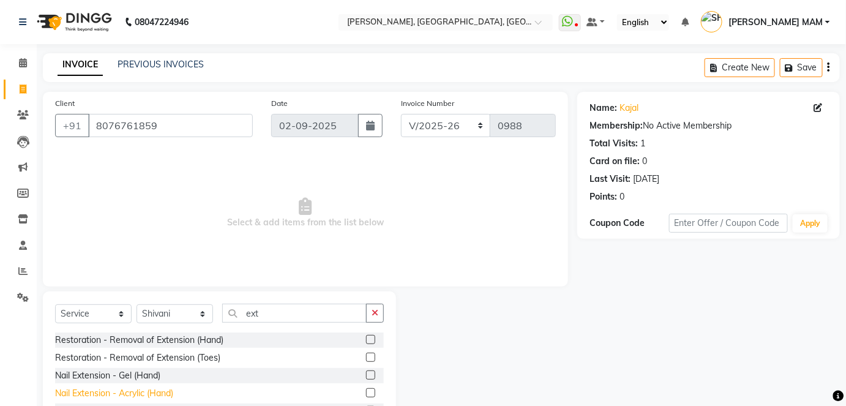
click at [163, 394] on div "Nail Extension - Acrylic (Hand)" at bounding box center [114, 393] width 118 height 13
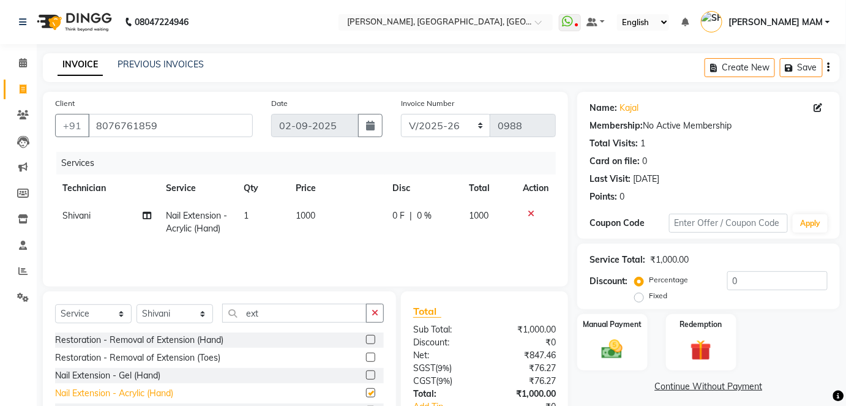
checkbox input "false"
click at [310, 240] on td "1000" at bounding box center [336, 222] width 97 height 40
select select "68862"
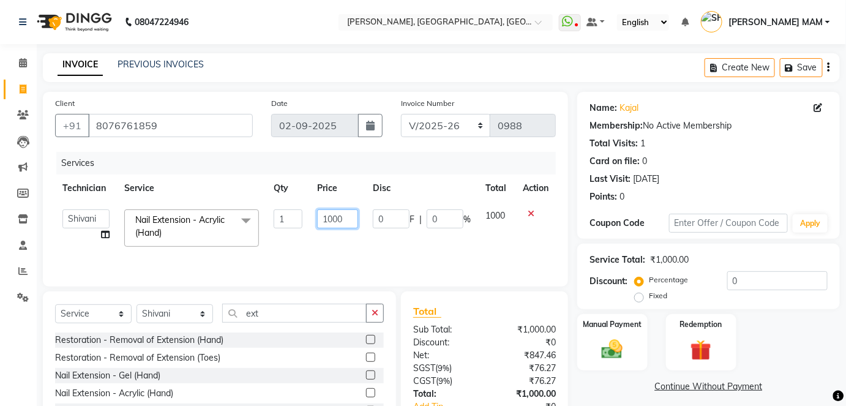
click at [354, 220] on input "1000" at bounding box center [337, 218] width 41 height 19
type input "1"
type input "2710"
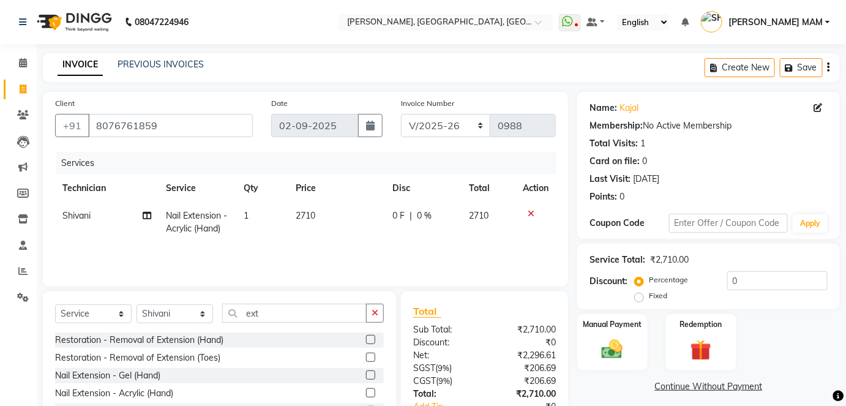
click at [364, 247] on div "Services Technician Service Qty Price Disc Total Action Shivani Nail Extension …" at bounding box center [305, 213] width 501 height 122
click at [637, 364] on div "Manual Payment" at bounding box center [612, 342] width 73 height 59
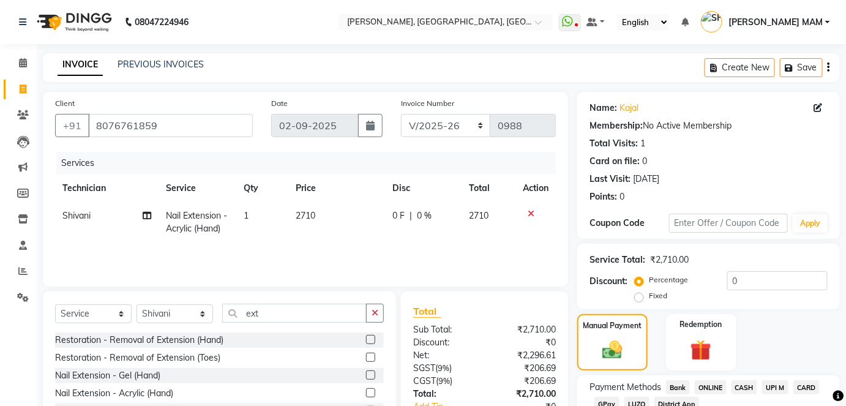
click at [746, 387] on span "CASH" at bounding box center [745, 387] width 26 height 14
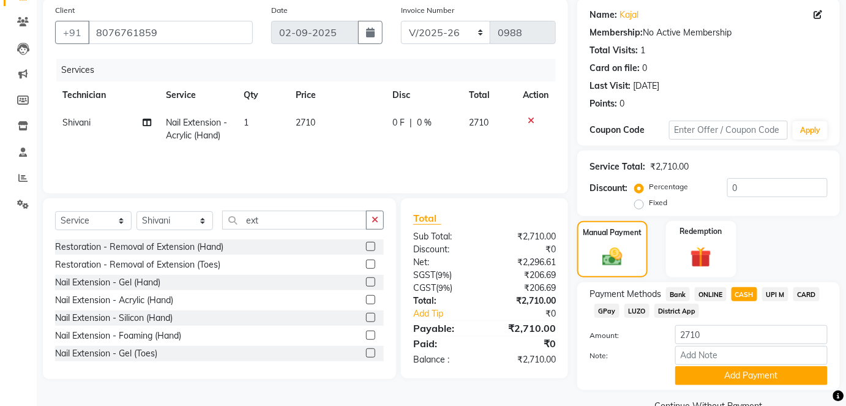
scroll to position [120, 0]
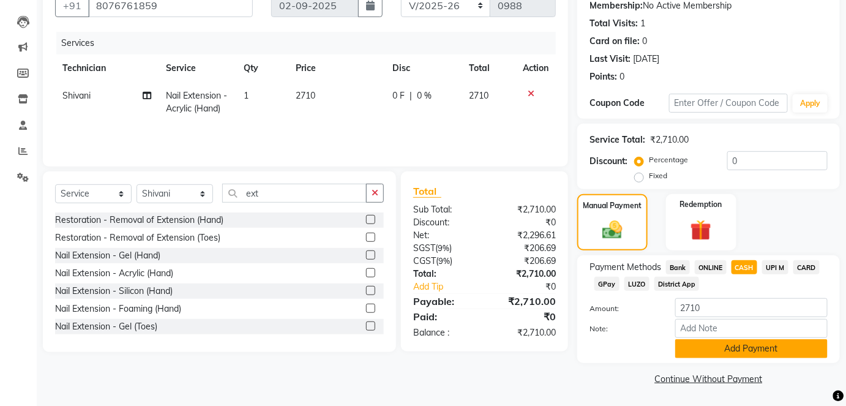
click at [775, 347] on button "Add Payment" at bounding box center [751, 348] width 152 height 19
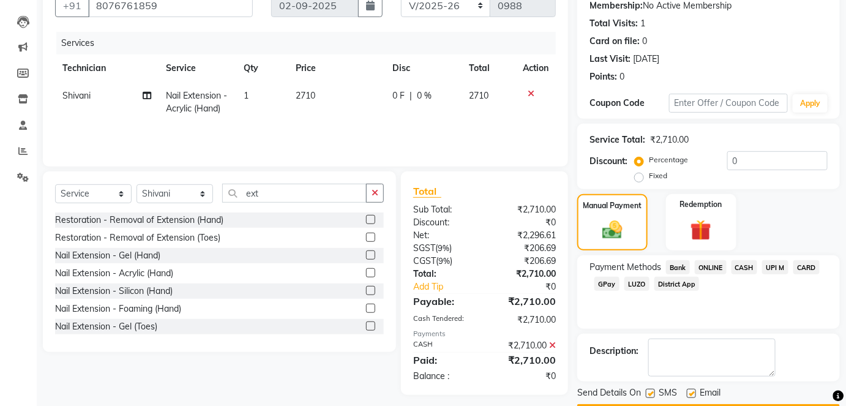
scroll to position [154, 0]
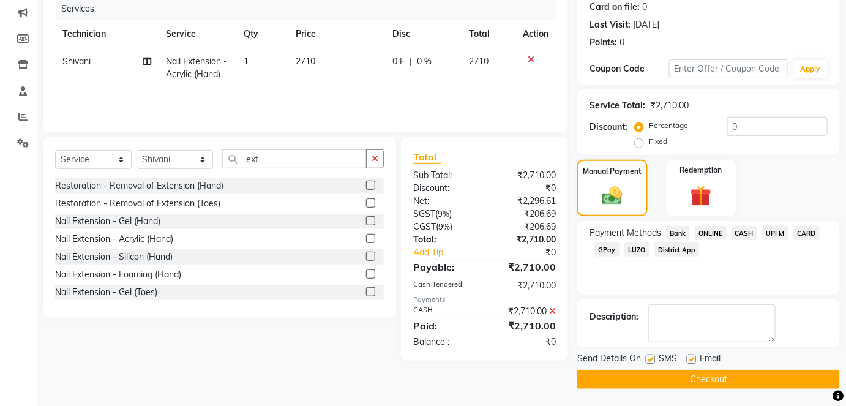
click at [782, 378] on button "Checkout" at bounding box center [708, 379] width 263 height 19
